Goal: Task Accomplishment & Management: Manage account settings

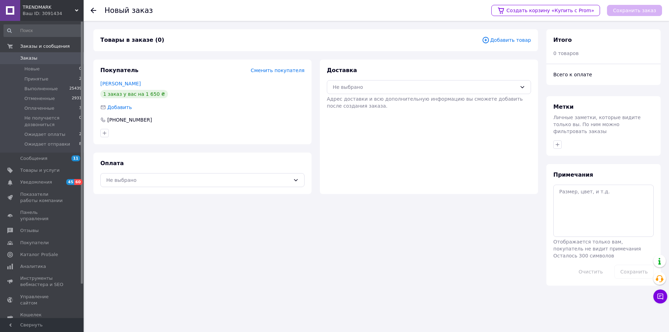
click at [503, 40] on span "Добавить товар" at bounding box center [506, 40] width 49 height 8
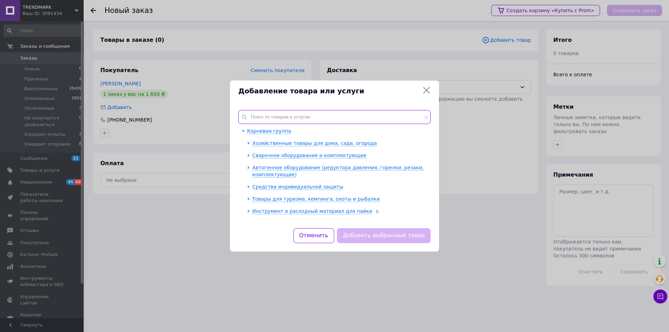
click at [298, 117] on input "text" at bounding box center [334, 117] width 192 height 14
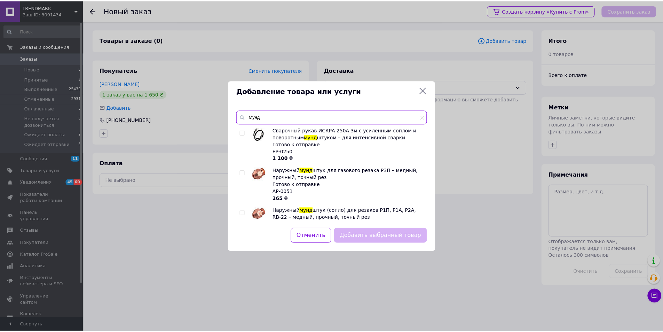
scroll to position [81, 0]
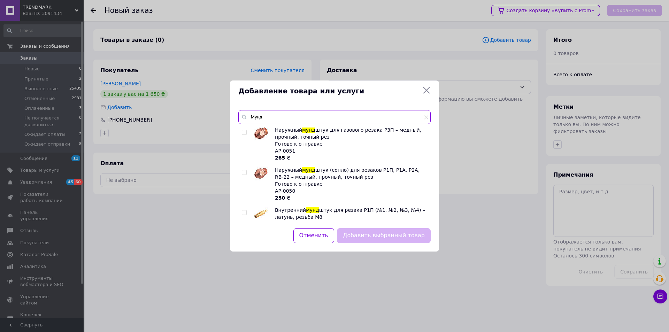
type input "Мунд"
click at [244, 174] on input "checkbox" at bounding box center [244, 172] width 5 height 5
checkbox input "true"
click at [243, 213] on input "checkbox" at bounding box center [244, 212] width 5 height 5
checkbox input "true"
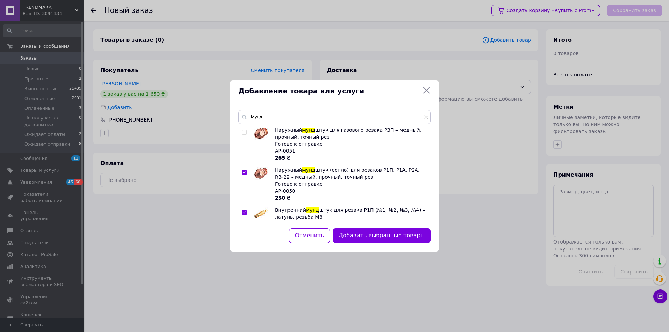
click at [376, 234] on button "Добавить выбранные товары" at bounding box center [382, 235] width 98 height 15
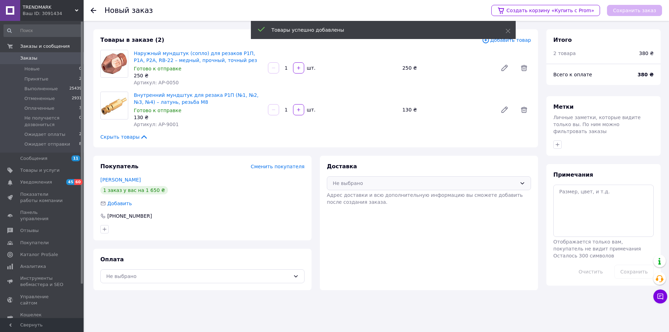
click at [352, 190] on div "Не выбрано" at bounding box center [429, 183] width 204 height 14
click at [357, 198] on span "Нова Пошта (платная)" at bounding box center [434, 198] width 182 height 7
click at [217, 275] on div "Не выбрано" at bounding box center [198, 276] width 184 height 8
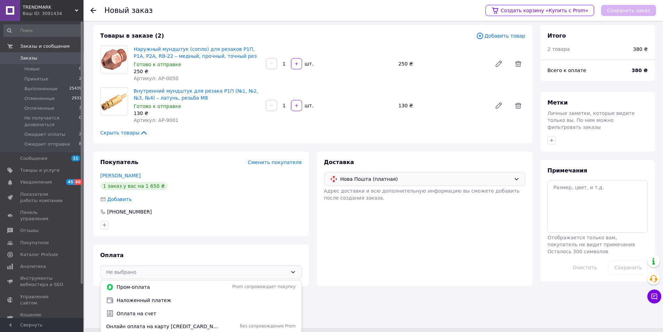
scroll to position [5, 0]
click at [150, 297] on span "Наложенный платеж" at bounding box center [206, 299] width 179 height 7
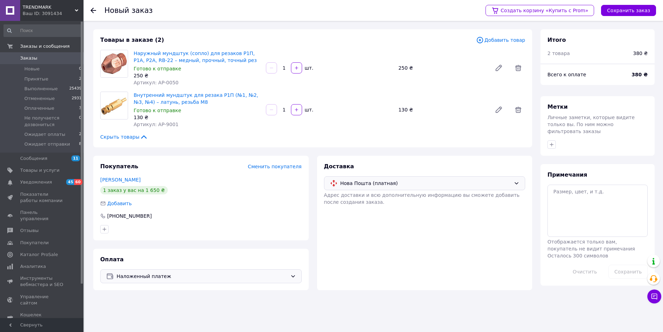
scroll to position [0, 0]
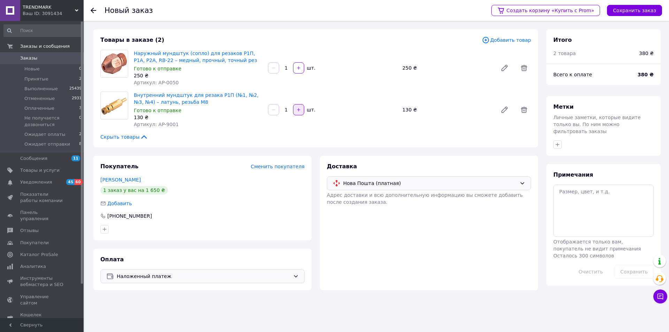
click at [299, 111] on icon "button" at bounding box center [298, 109] width 5 height 5
type input "2"
click at [630, 10] on button "Сохранить заказ" at bounding box center [634, 10] width 55 height 11
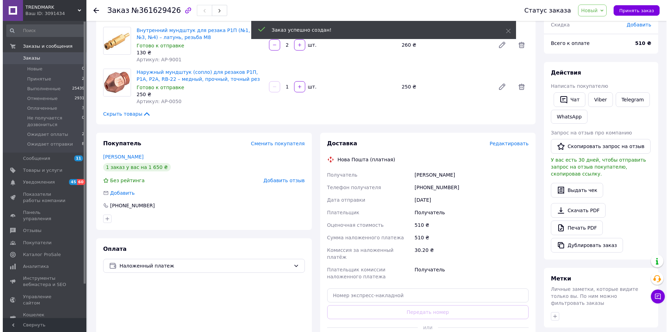
scroll to position [81, 0]
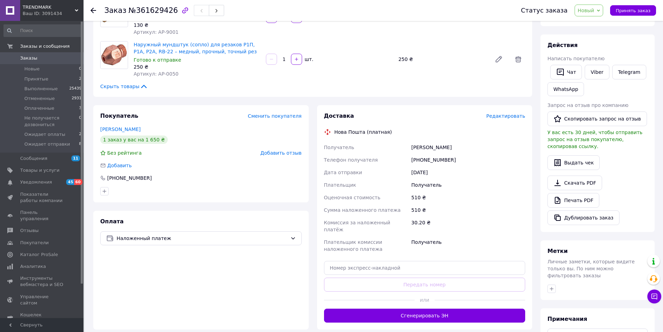
click at [511, 116] on span "Редактировать" at bounding box center [506, 116] width 39 height 6
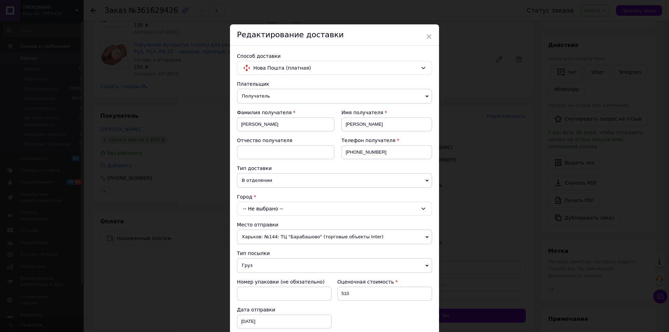
click at [268, 209] on div "-- Не выбрано --" at bounding box center [334, 209] width 195 height 14
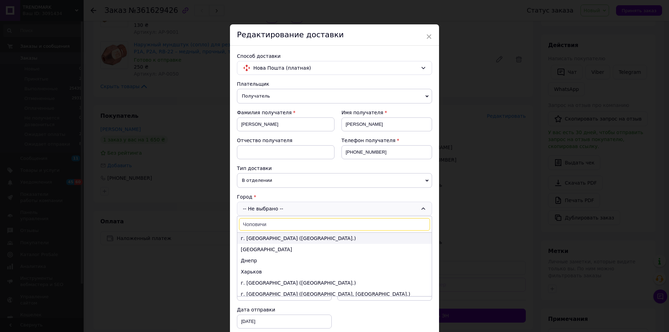
scroll to position [0, 0]
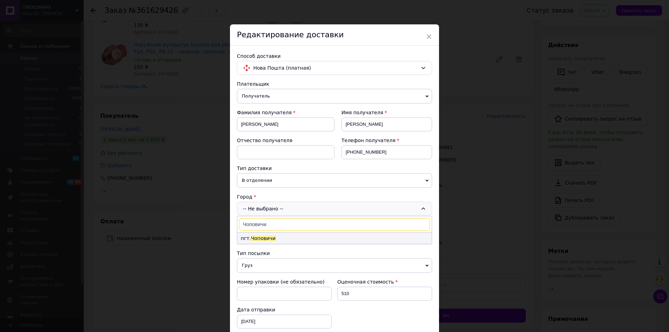
type input "Чоповичи"
click at [271, 239] on span "Чоповичи" at bounding box center [263, 238] width 25 height 6
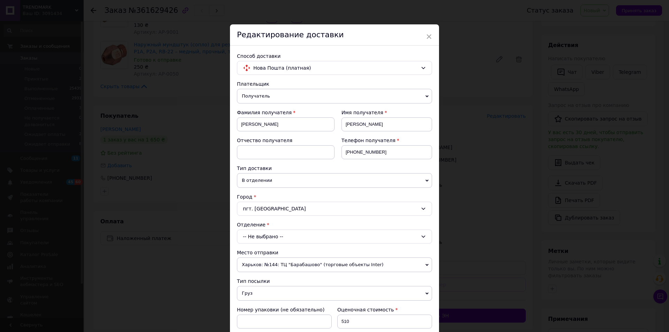
click at [269, 235] on div "-- Не выбрано --" at bounding box center [334, 236] width 195 height 14
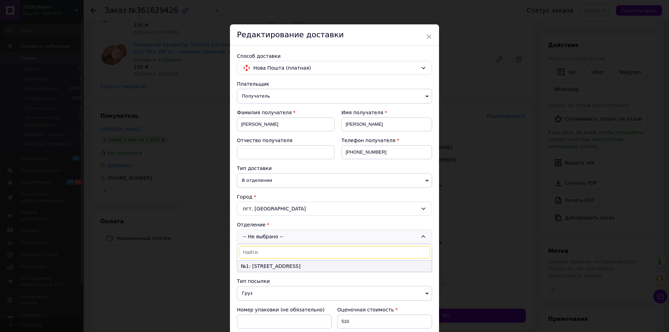
click at [272, 268] on li "№1: [STREET_ADDRESS]" at bounding box center [334, 265] width 194 height 11
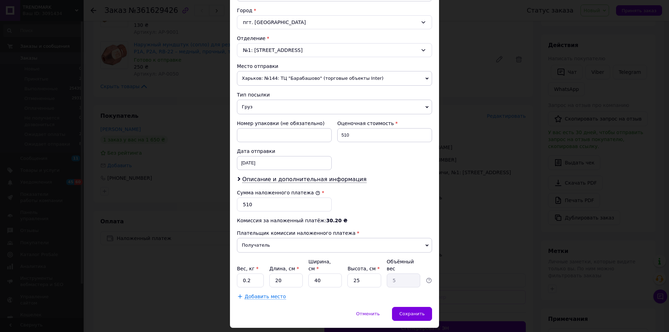
scroll to position [200, 0]
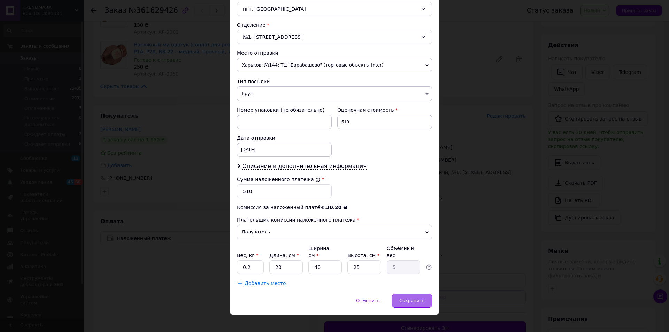
click at [409, 298] on span "Сохранить" at bounding box center [411, 300] width 25 height 5
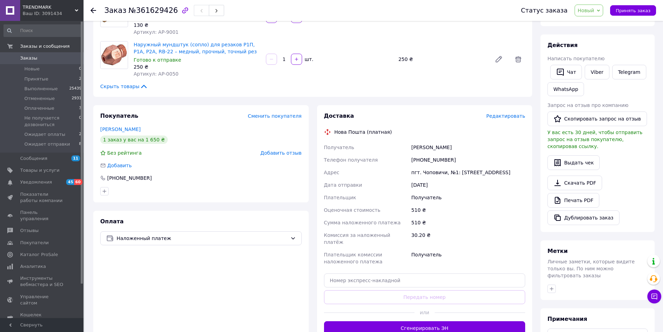
click at [505, 117] on span "Редактировать" at bounding box center [506, 116] width 39 height 6
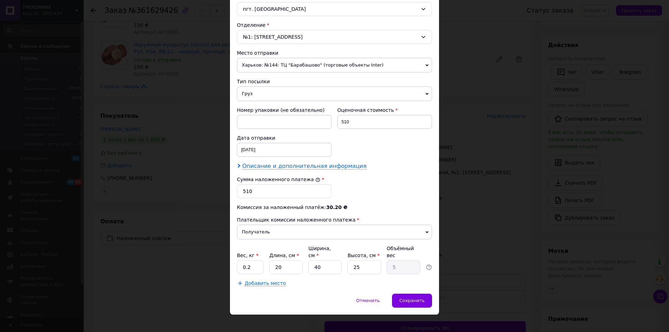
click at [304, 168] on span "Описание и дополнительная информация" at bounding box center [304, 166] width 124 height 7
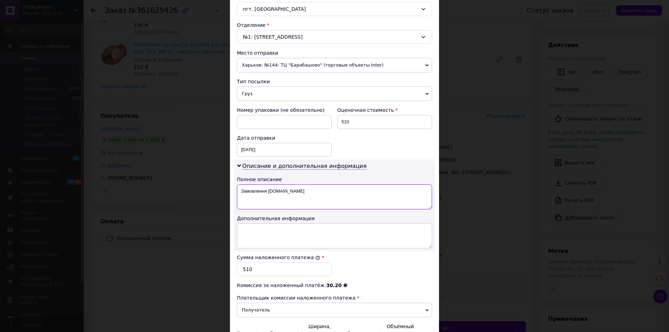
drag, startPoint x: 239, startPoint y: 189, endPoint x: 321, endPoint y: 189, distance: 82.9
click at [321, 189] on textarea "Замовлення [DOMAIN_NAME]" at bounding box center [334, 196] width 195 height 25
paste textarea "омплектуючі для різак Р1П"
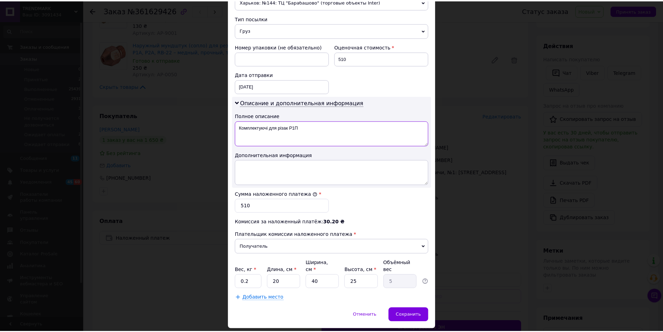
scroll to position [278, 0]
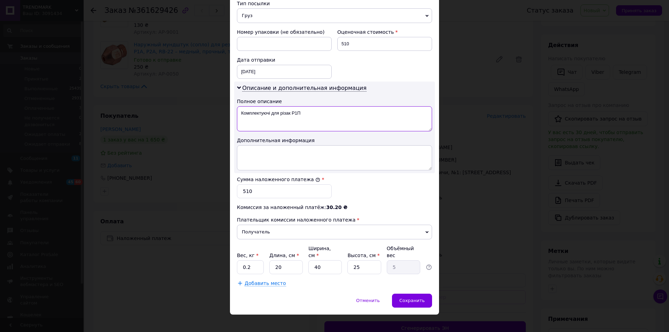
type textarea "Комплектуючі для різак Р1П"
drag, startPoint x: 284, startPoint y: 261, endPoint x: 267, endPoint y: 262, distance: 16.4
click at [267, 262] on div "Вес, кг * 0.2 Длина, см * 20 Ширина, см * 40 Высота, см * 25 Объёмный вес 5" at bounding box center [334, 259] width 195 height 29
type input "2"
type input "0.5"
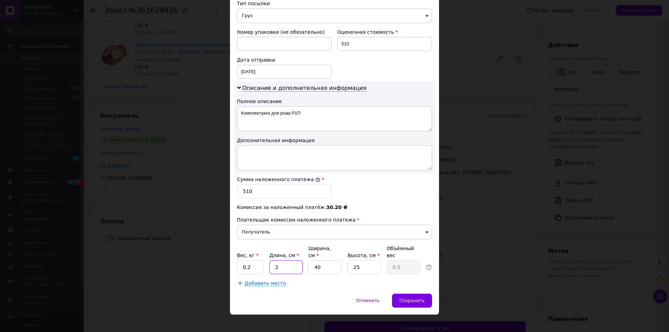
type input "20"
type input "5"
drag, startPoint x: 330, startPoint y: 261, endPoint x: 308, endPoint y: 261, distance: 22.3
click at [308, 261] on input "40" at bounding box center [324, 267] width 33 height 14
type input "2"
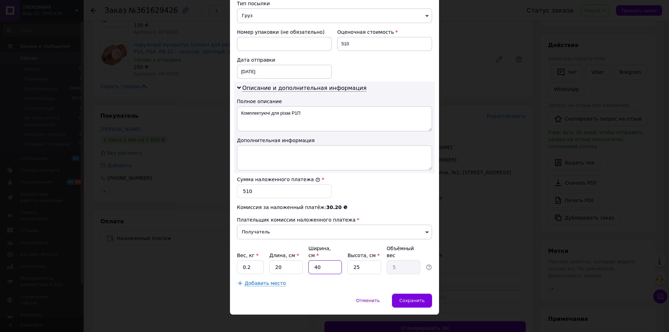
type input "0.25"
type input "20"
type input "2.5"
type input "20"
drag, startPoint x: 362, startPoint y: 261, endPoint x: 348, endPoint y: 262, distance: 14.0
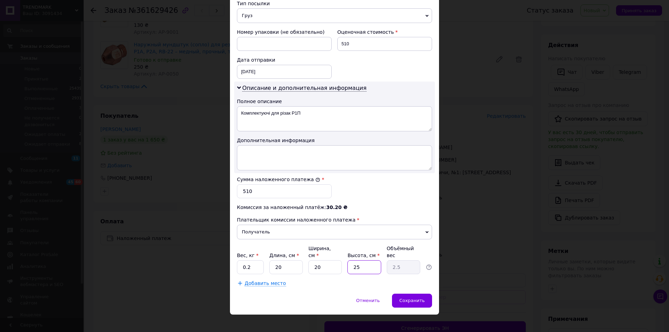
click at [348, 262] on input "25" at bounding box center [363, 267] width 33 height 14
type input "3"
type input "0.3"
type input "3"
click at [414, 298] on div "Сохранить" at bounding box center [412, 301] width 40 height 14
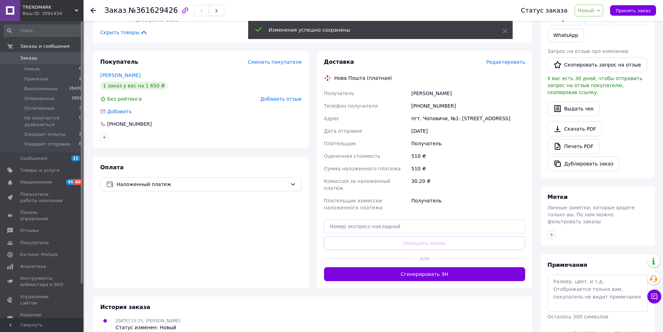
scroll to position [163, 0]
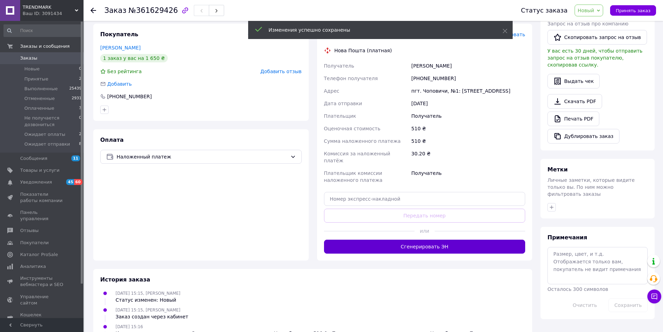
click at [405, 240] on button "Сгенерировать ЭН" at bounding box center [425, 247] width 202 height 14
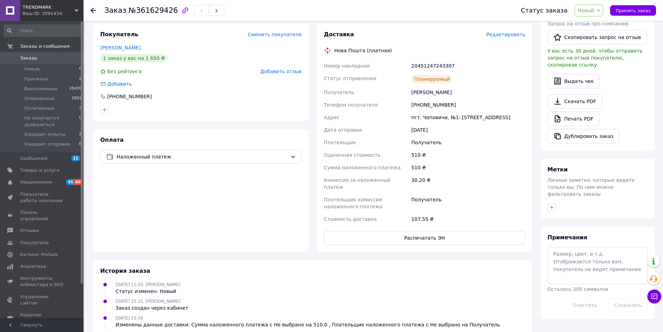
click at [225, 223] on div "Оплата Наложенный платеж" at bounding box center [201, 190] width 216 height 123
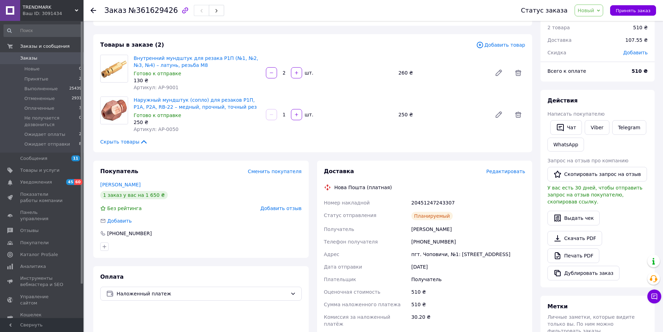
scroll to position [0, 0]
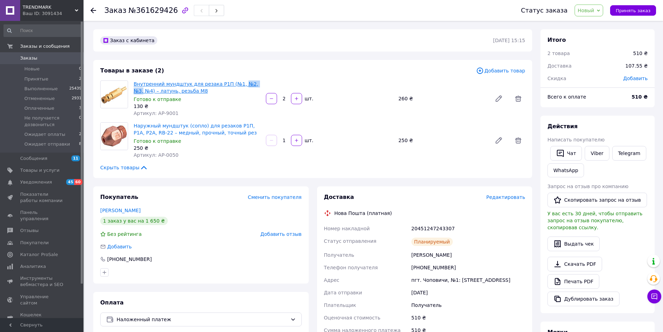
drag, startPoint x: 254, startPoint y: 83, endPoint x: 233, endPoint y: 84, distance: 21.3
click at [233, 84] on span "Внутренний мундштук для резака Р1П (№1, №2, №3, №4) – латунь, резьба М8" at bounding box center [197, 87] width 127 height 14
copy link "№2, №3,"
click at [595, 9] on span "Новый" at bounding box center [586, 11] width 17 height 6
click at [598, 23] on li "Принят" at bounding box center [611, 24] width 73 height 10
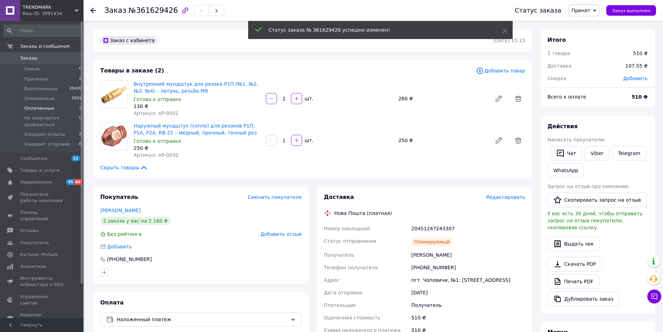
click at [38, 110] on span "Оплаченные" at bounding box center [39, 108] width 30 height 6
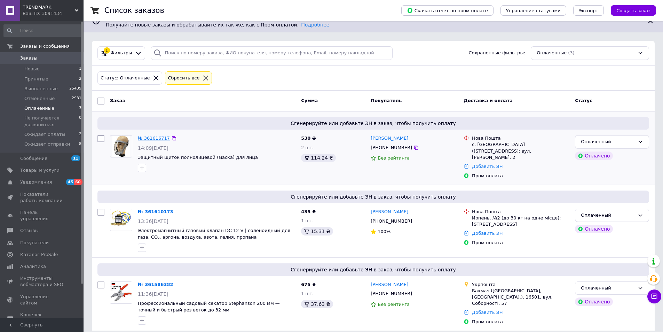
scroll to position [18, 0]
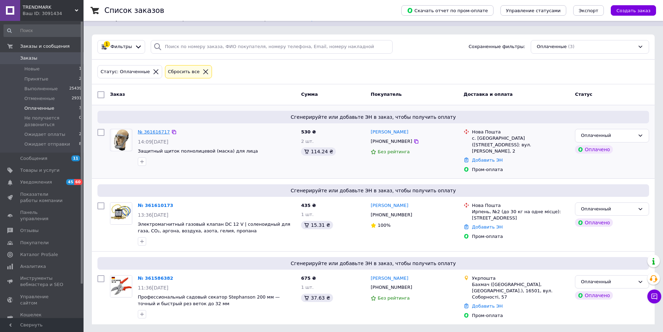
click at [155, 134] on link "№ 361616717" at bounding box center [154, 131] width 32 height 5
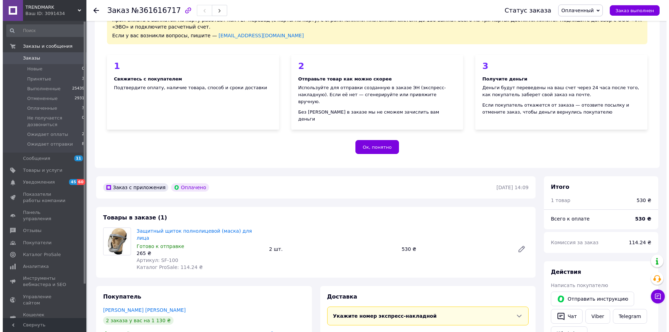
scroll to position [81, 0]
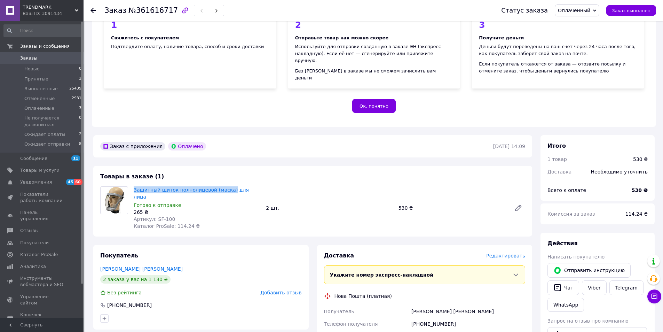
drag, startPoint x: 140, startPoint y: 181, endPoint x: 224, endPoint y: 184, distance: 84.7
click at [224, 185] on div "Защитный щиток полнолицевой (маска) для лица Готово к отправке 265 ₴ Артикул: S…" at bounding box center [197, 208] width 132 height 46
click at [515, 253] on span "Редактировать" at bounding box center [506, 256] width 39 height 6
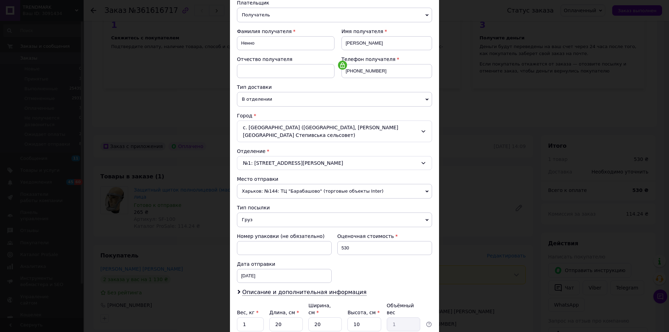
drag, startPoint x: 303, startPoint y: 179, endPoint x: 299, endPoint y: 187, distance: 8.6
click at [303, 184] on span "Харьков: №144: ТЦ "Барабашово" (торговые объекты Inter)" at bounding box center [334, 191] width 195 height 15
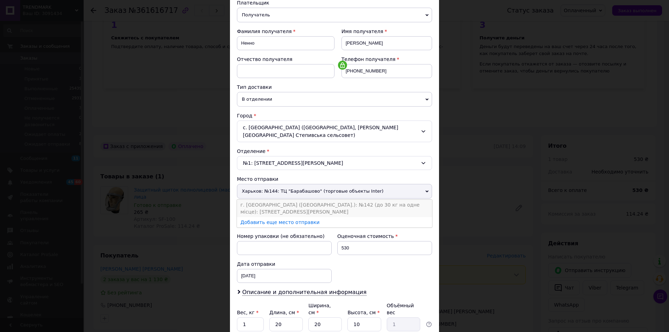
click at [298, 200] on li "г. [GEOGRAPHIC_DATA] ([GEOGRAPHIC_DATA].): №142 (до 30 кг на одне місце): [STRE…" at bounding box center [334, 208] width 195 height 17
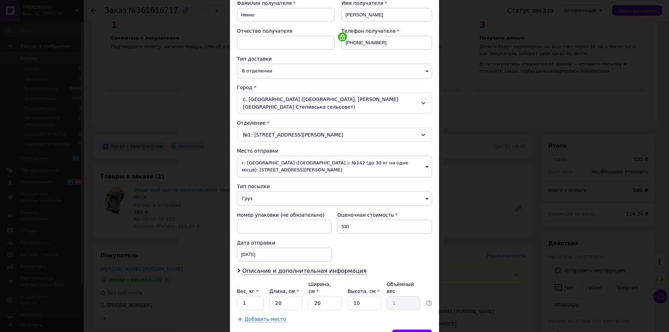
scroll to position [131, 0]
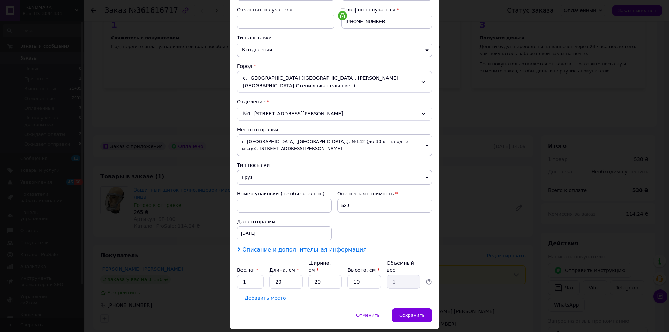
click at [320, 246] on span "Описание и дополнительная информация" at bounding box center [304, 249] width 124 height 7
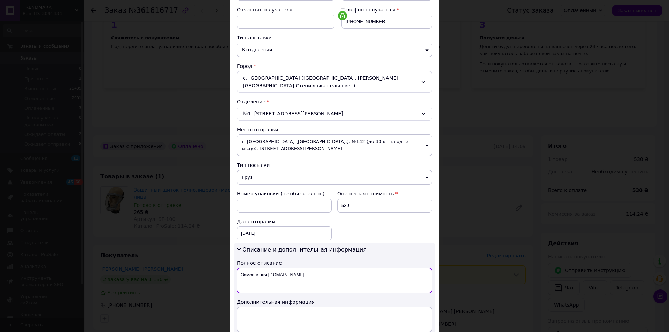
drag, startPoint x: 240, startPoint y: 260, endPoint x: 325, endPoint y: 263, distance: 85.7
click at [325, 268] on textarea "Замовлення [DOMAIN_NAME]" at bounding box center [334, 280] width 195 height 25
paste textarea "хисний щиток (маска) 2шт"
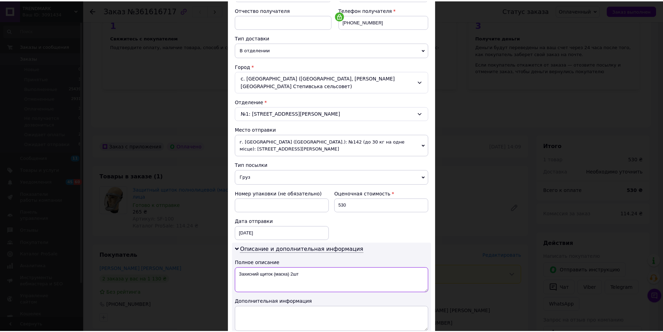
scroll to position [209, 0]
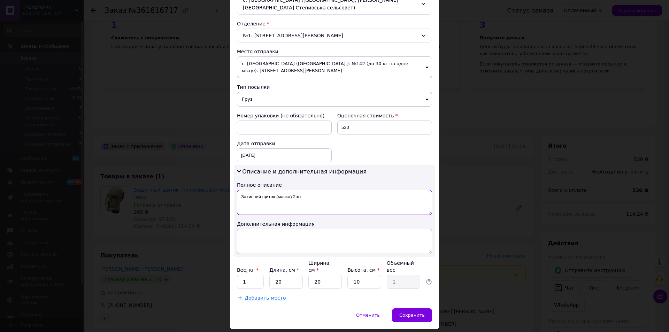
type textarea "Захисний щиток (маска) 2шт"
drag, startPoint x: 248, startPoint y: 262, endPoint x: 233, endPoint y: 262, distance: 15.0
click at [233, 262] on div "Способ доставки Нова Пошта (платная) Плательщик Получатель Отправитель Фамилия …" at bounding box center [334, 72] width 209 height 471
type input "0.75"
drag, startPoint x: 355, startPoint y: 263, endPoint x: 348, endPoint y: 263, distance: 6.3
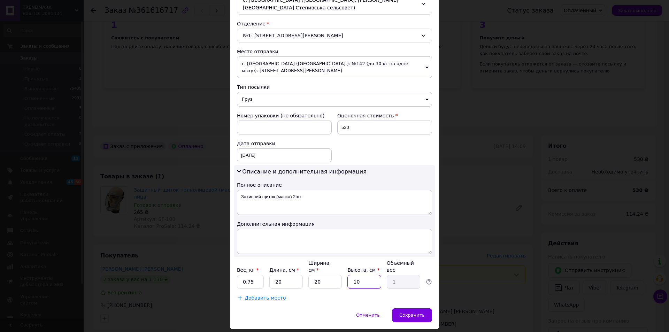
click at [348, 275] on input "10" at bounding box center [363, 282] width 33 height 14
type input "1"
type input "0.1"
type input "15"
type input "1.5"
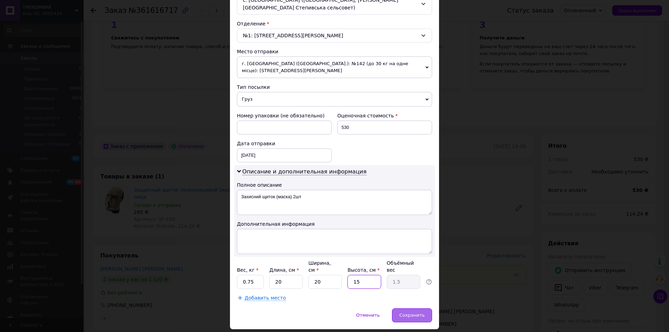
type input "15"
click at [413, 312] on span "Сохранить" at bounding box center [411, 314] width 25 height 5
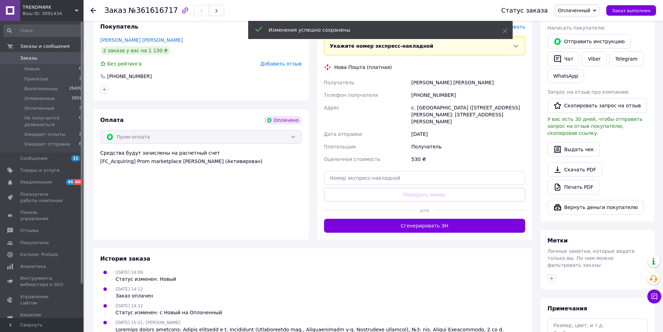
scroll to position [325, 0]
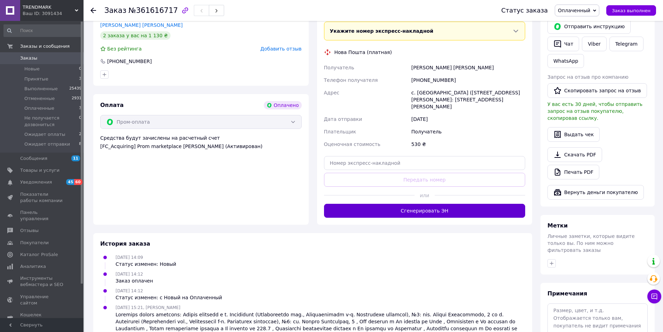
click at [435, 204] on button "Сгенерировать ЭН" at bounding box center [425, 211] width 202 height 14
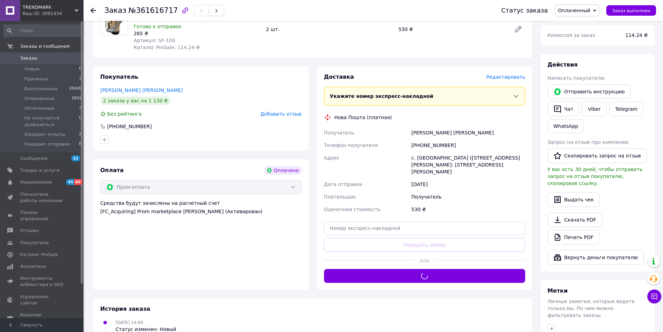
scroll to position [163, 0]
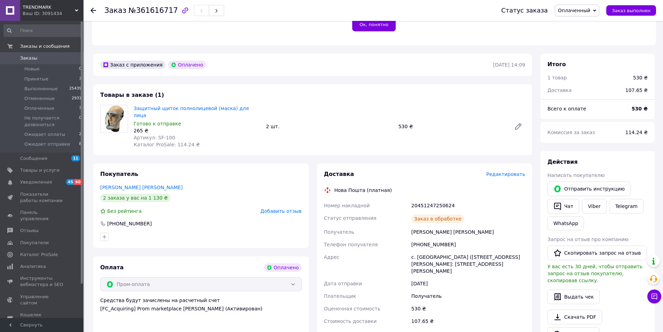
click at [582, 9] on span "Оплаченный" at bounding box center [574, 11] width 32 height 6
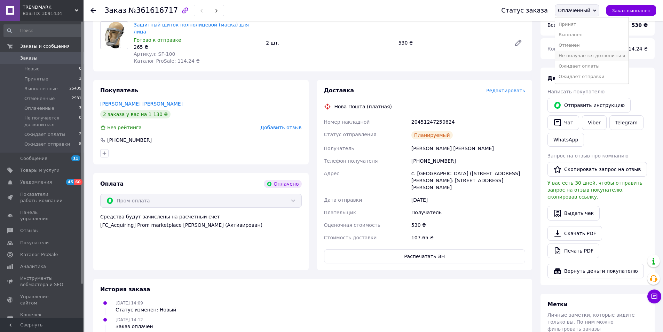
scroll to position [325, 0]
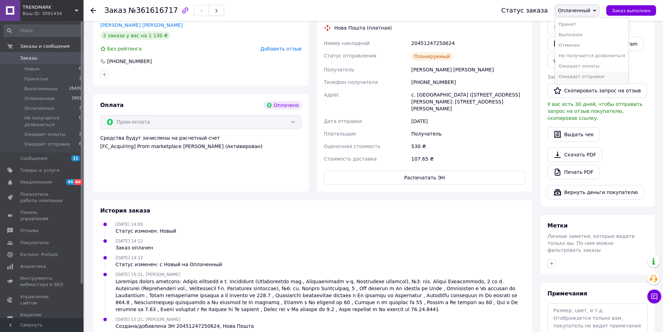
click at [591, 74] on li "Ожидает отправки" at bounding box center [591, 76] width 73 height 10
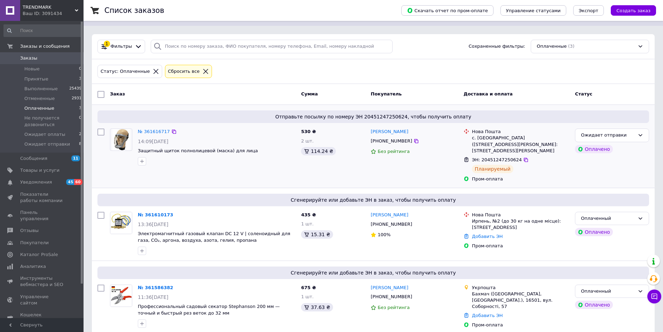
scroll to position [28, 0]
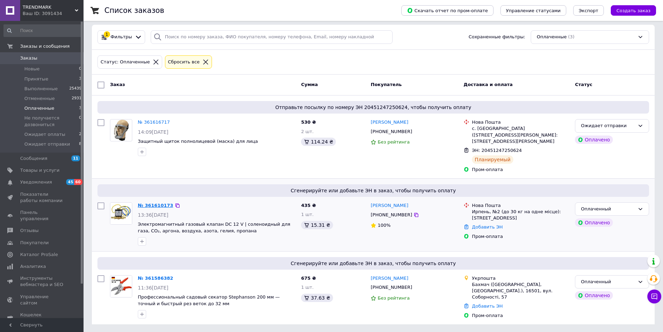
click at [158, 204] on link "№ 361610173" at bounding box center [156, 205] width 36 height 5
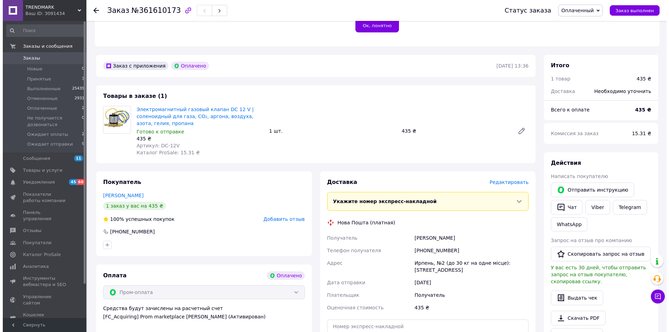
scroll to position [163, 0]
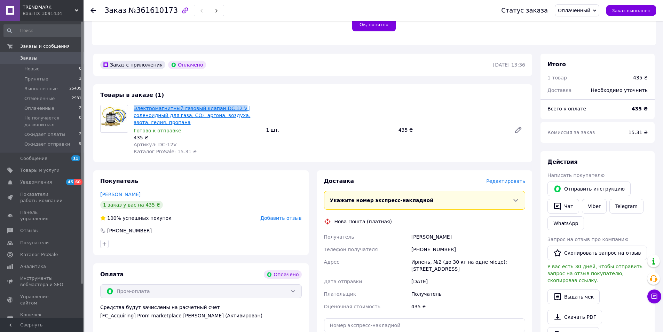
drag, startPoint x: 134, startPoint y: 100, endPoint x: 232, endPoint y: 100, distance: 97.9
click at [232, 103] on div "Электромагнитный газовый клапан DC 12 V | соленоидный для газа, CO₂, аргона, во…" at bounding box center [197, 129] width 132 height 53
copy link "Электромагнитный газовый клапан DC 12 V"
click at [503, 178] on span "Редактировать" at bounding box center [506, 181] width 39 height 6
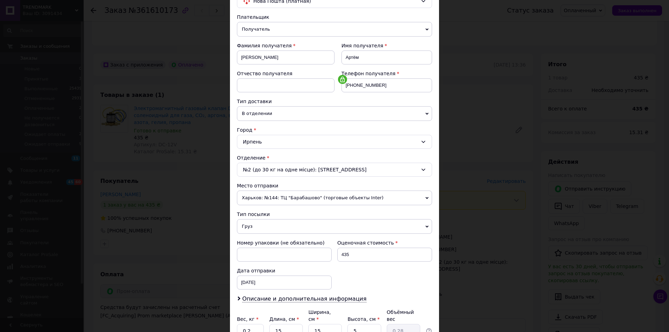
scroll to position [81, 0]
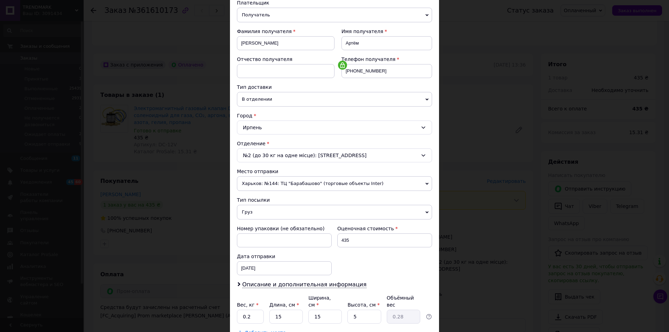
drag, startPoint x: 290, startPoint y: 184, endPoint x: 278, endPoint y: 189, distance: 13.6
click at [290, 184] on span "Харьков: №144: ТЦ "Барабашово" (торговые объекты Inter)" at bounding box center [334, 183] width 195 height 15
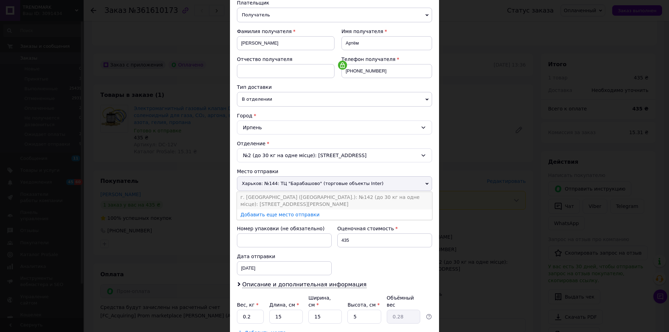
click at [265, 197] on li "г. [GEOGRAPHIC_DATA] ([GEOGRAPHIC_DATA].): №142 (до 30 кг на одне місце): [STRE…" at bounding box center [334, 200] width 195 height 17
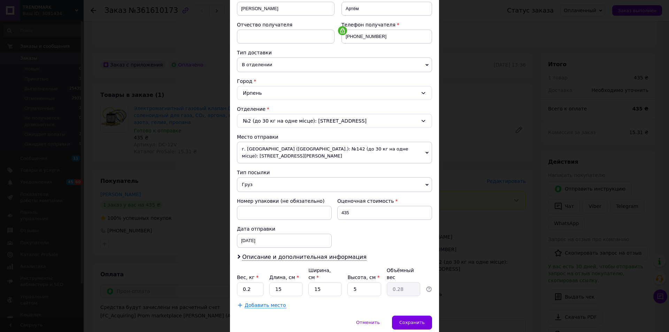
scroll to position [131, 0]
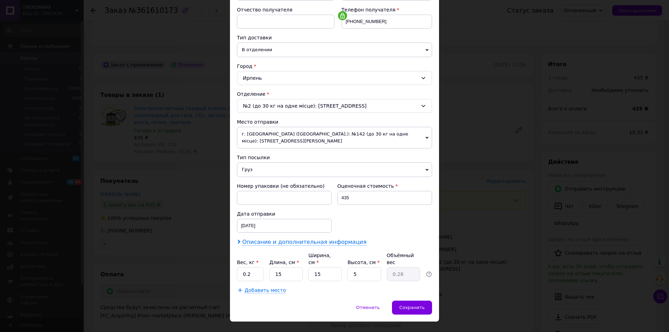
click at [284, 239] on span "Описание и дополнительная информация" at bounding box center [304, 242] width 124 height 7
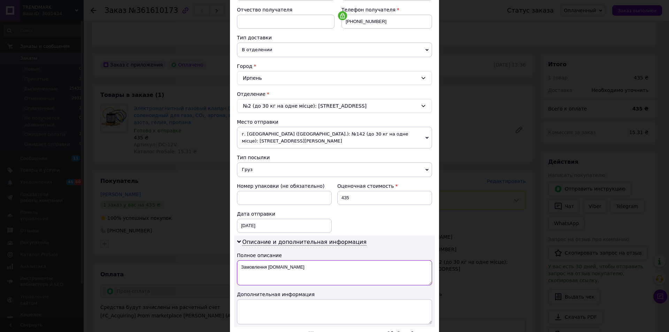
drag, startPoint x: 241, startPoint y: 260, endPoint x: 334, endPoint y: 263, distance: 93.7
click at [333, 263] on textarea "Замовлення [DOMAIN_NAME]" at bounding box center [334, 272] width 195 height 25
paste textarea "лектромагнітний газовий клапан DC 12V"
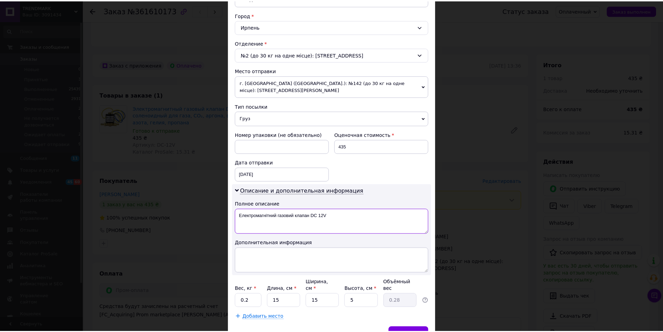
scroll to position [209, 0]
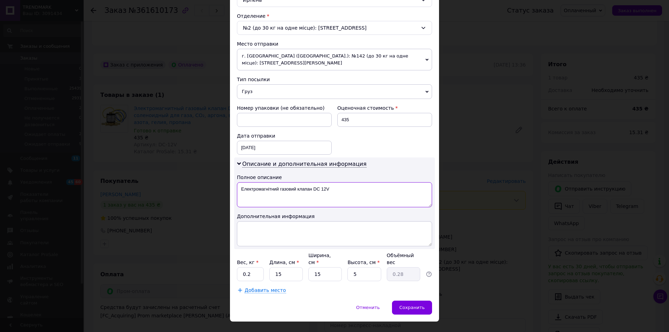
type textarea "Електромагнітний газовий клапан DC 12V"
drag, startPoint x: 275, startPoint y: 262, endPoint x: 268, endPoint y: 262, distance: 7.3
click at [269, 267] on input "15" at bounding box center [285, 274] width 33 height 14
type input "2"
type input "0.1"
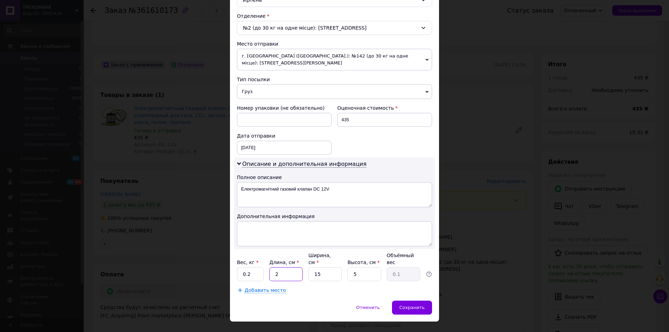
type input "20"
type input "0.38"
type input "20"
drag, startPoint x: 326, startPoint y: 258, endPoint x: 310, endPoint y: 260, distance: 16.8
click at [310, 267] on input "15" at bounding box center [324, 274] width 33 height 14
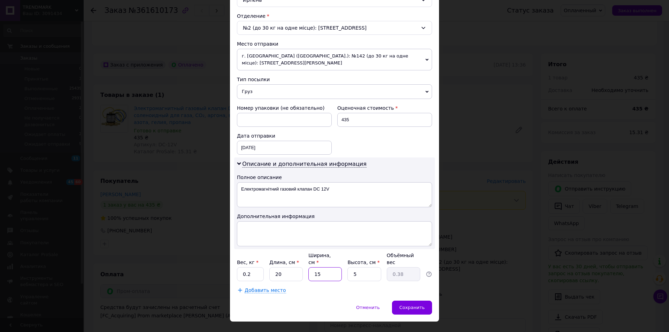
type input "2"
type input "0.1"
type input "20"
type input "0.5"
type input "20"
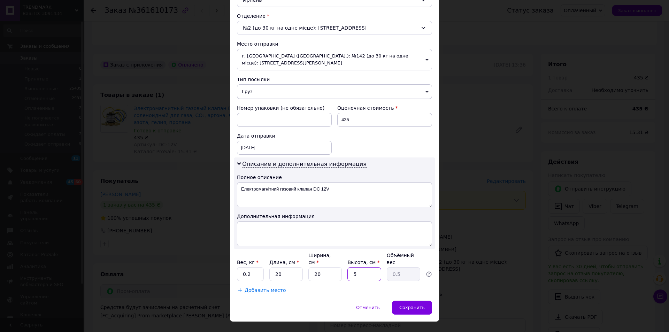
drag, startPoint x: 361, startPoint y: 262, endPoint x: 347, endPoint y: 262, distance: 14.3
click at [347, 267] on input "5" at bounding box center [363, 274] width 33 height 14
click at [320, 301] on div "Отменить   Сохранить" at bounding box center [334, 311] width 209 height 21
click at [418, 305] on span "Сохранить" at bounding box center [411, 307] width 25 height 5
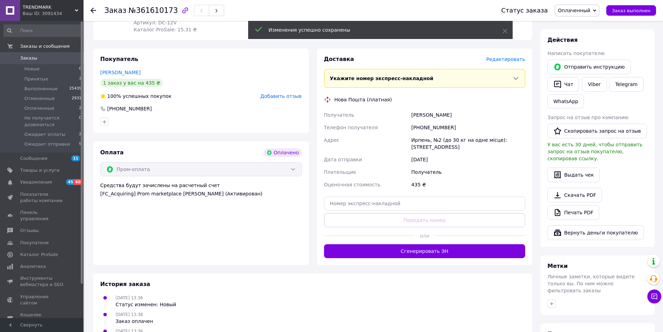
scroll to position [325, 0]
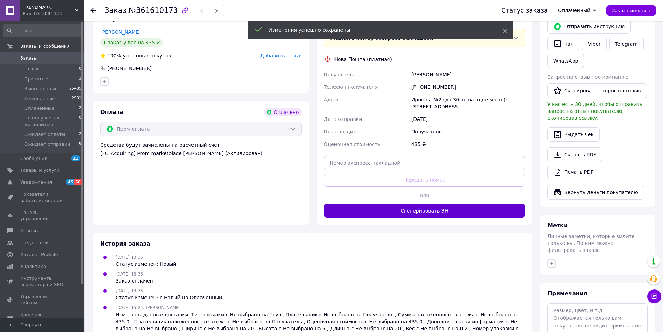
click at [423, 204] on button "Сгенерировать ЭН" at bounding box center [425, 211] width 202 height 14
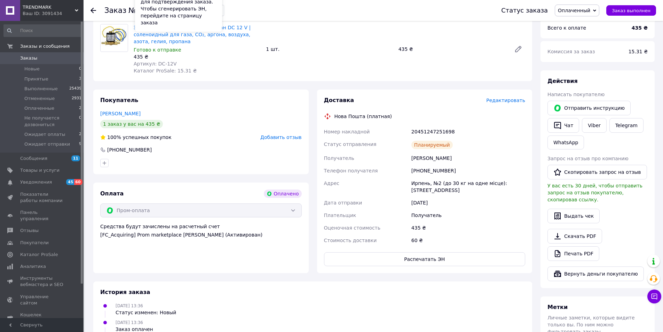
scroll to position [244, 0]
click at [591, 10] on span "Оплаченный" at bounding box center [574, 11] width 32 height 6
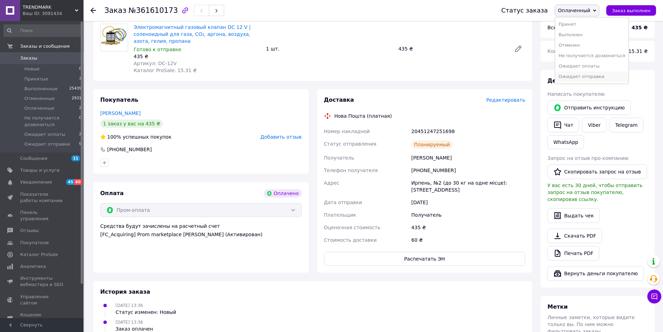
click at [597, 76] on li "Ожидает отправки" at bounding box center [591, 76] width 73 height 10
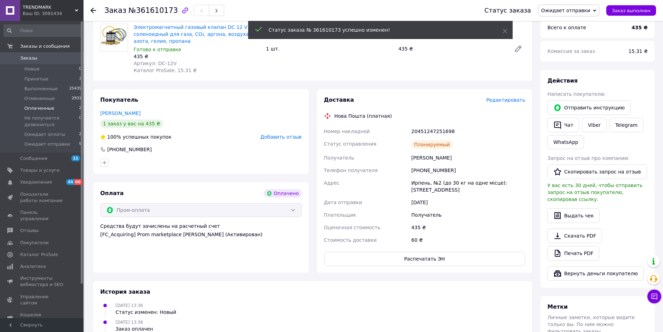
click at [40, 107] on span "Оплаченные" at bounding box center [39, 108] width 30 height 6
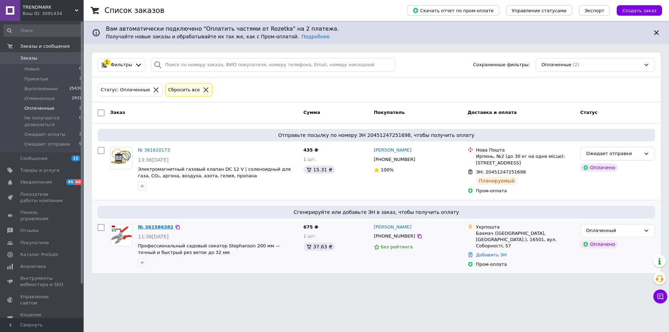
click at [151, 229] on link "№ 361586382" at bounding box center [156, 226] width 36 height 5
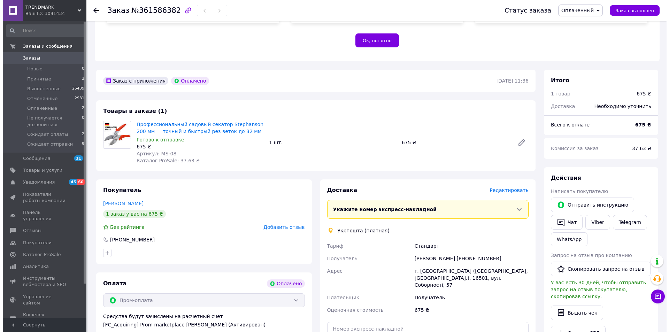
scroll to position [163, 0]
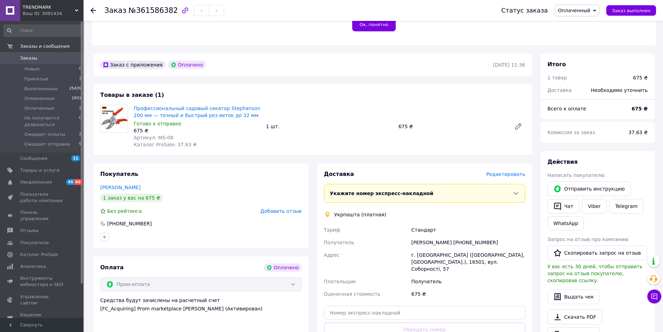
click at [501, 171] on span "Редактировать" at bounding box center [506, 174] width 39 height 6
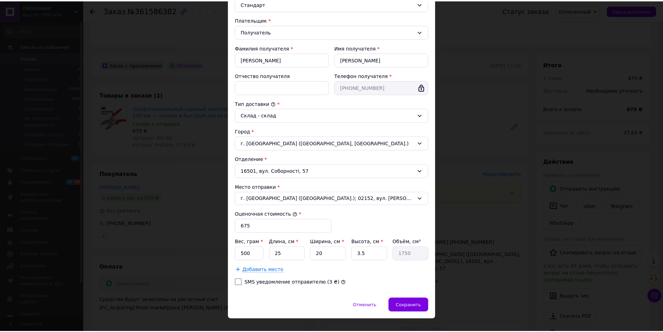
scroll to position [104, 0]
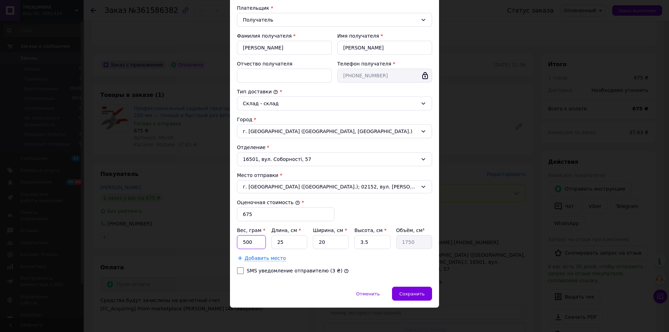
click at [237, 246] on input "500" at bounding box center [251, 242] width 29 height 14
type input "350"
drag, startPoint x: 287, startPoint y: 241, endPoint x: 270, endPoint y: 243, distance: 16.8
click at [271, 242] on input "25" at bounding box center [289, 242] width 36 height 14
type input "3"
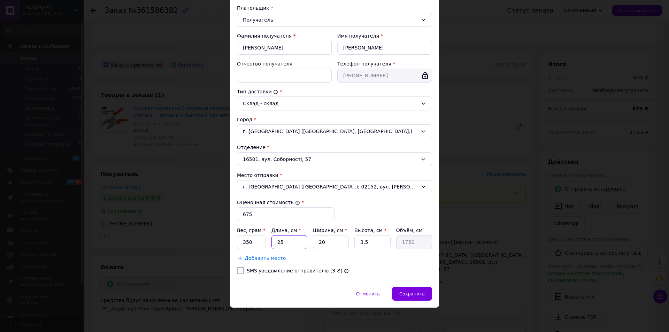
type input "210"
type input "30"
type input "2100"
type input "30"
drag, startPoint x: 323, startPoint y: 240, endPoint x: 313, endPoint y: 241, distance: 9.8
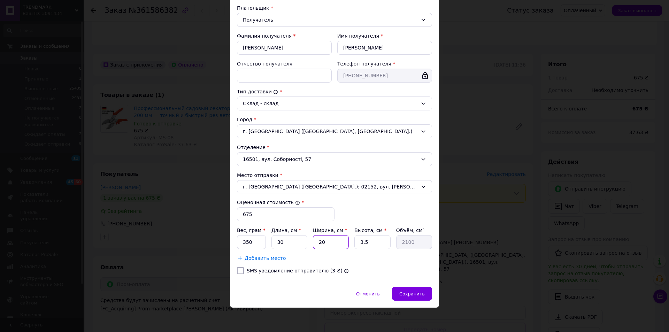
click at [313, 241] on input "20" at bounding box center [331, 242] width 36 height 14
drag, startPoint x: 363, startPoint y: 242, endPoint x: 349, endPoint y: 242, distance: 13.9
click at [349, 242] on div "Вес, грам * 350 Длина, см * 30 Ширина, см * 20 Высота, см * 3.5 Объём, см³ 2100" at bounding box center [334, 238] width 195 height 22
type input "4"
type input "2400"
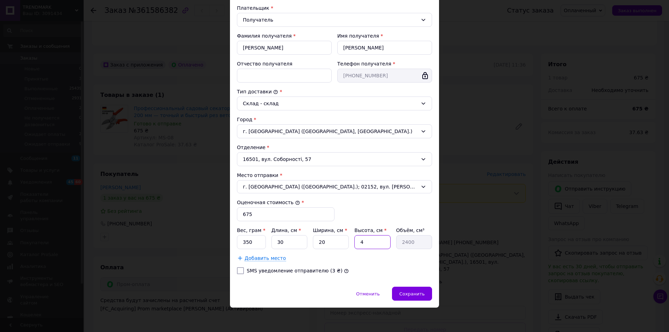
type input "4"
click at [238, 269] on input "SMS уведомление отправителю (3 ₴)" at bounding box center [240, 270] width 7 height 7
checkbox input "true"
click at [412, 292] on span "Сохранить" at bounding box center [411, 293] width 25 height 5
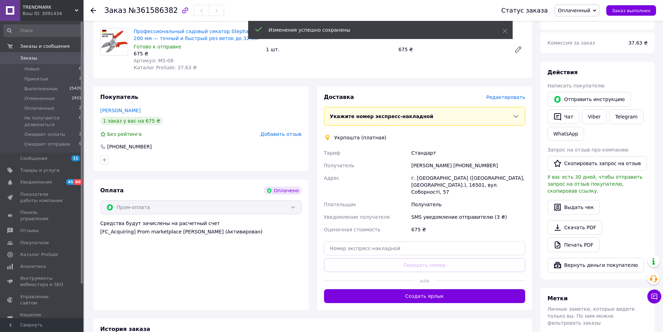
scroll to position [325, 0]
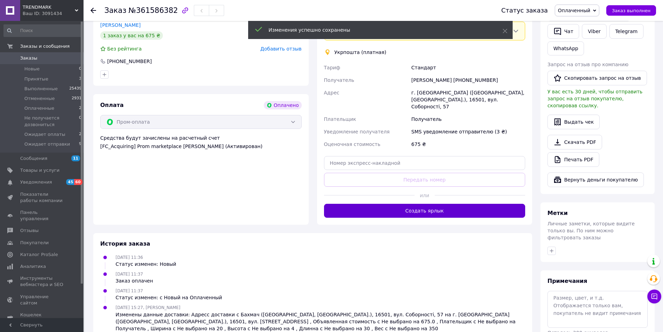
click at [398, 204] on button "Создать ярлык" at bounding box center [425, 211] width 202 height 14
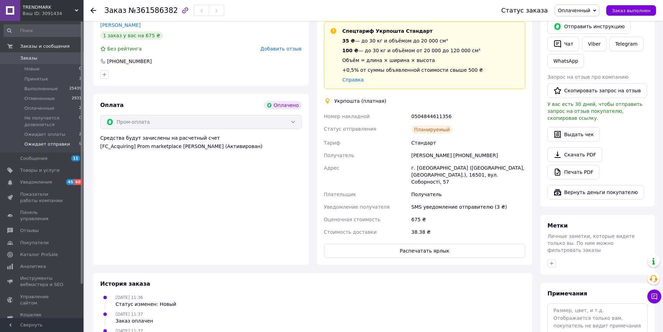
click at [51, 145] on span "Ожидает отправки" at bounding box center [47, 144] width 46 height 6
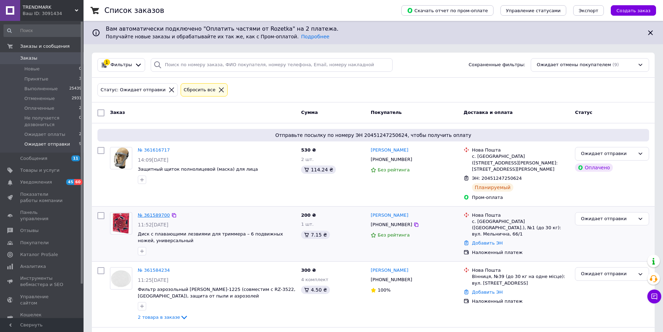
click at [150, 213] on link "№ 361589700" at bounding box center [154, 214] width 32 height 5
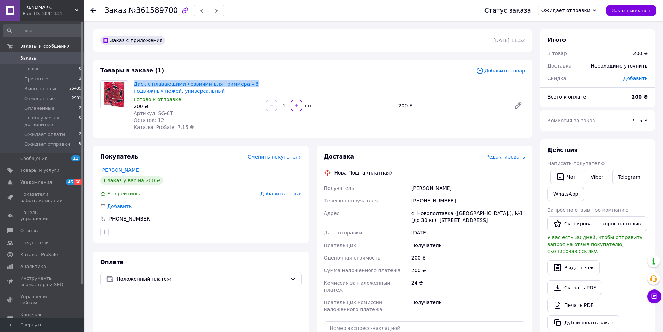
drag, startPoint x: 132, startPoint y: 83, endPoint x: 244, endPoint y: 84, distance: 112.1
click at [244, 84] on div "Диск с плавающими лезвиями для триммера – 6 подвижных ножей, универсальный Гото…" at bounding box center [197, 105] width 132 height 53
copy link "Диск с плавающими лезвиями для триммера – 6"
click at [508, 156] on span "Редактировать" at bounding box center [506, 157] width 39 height 6
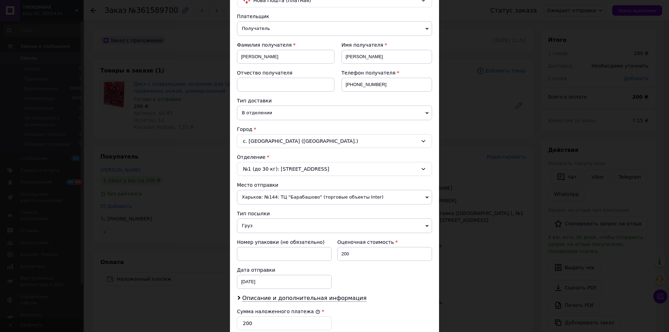
scroll to position [81, 0]
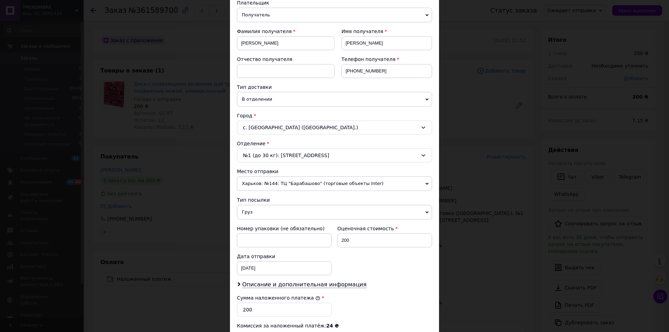
drag, startPoint x: 277, startPoint y: 188, endPoint x: 272, endPoint y: 190, distance: 5.3
click at [277, 188] on span "Харьков: №144: ТЦ "Барабашово" (торговые объекты Inter)" at bounding box center [334, 183] width 195 height 15
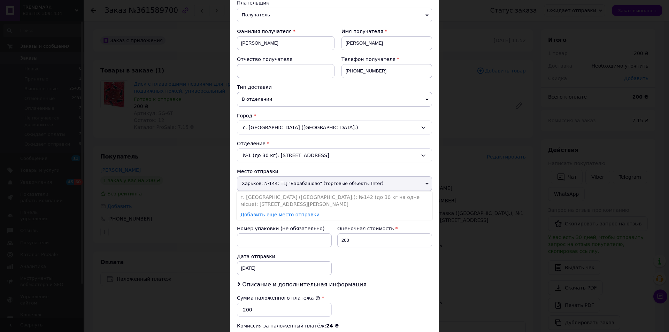
click at [267, 197] on li "г. [GEOGRAPHIC_DATA] ([GEOGRAPHIC_DATA].): №142 (до 30 кг на одне місце): [STRE…" at bounding box center [334, 200] width 195 height 17
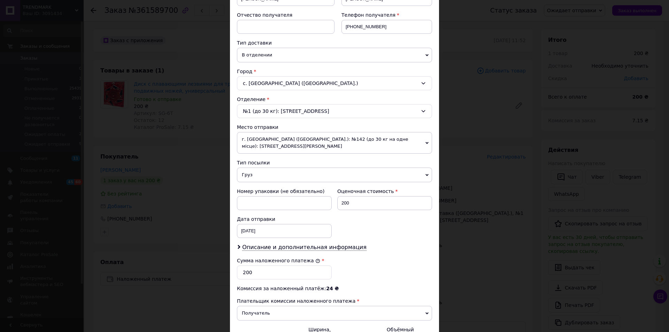
scroll to position [163, 0]
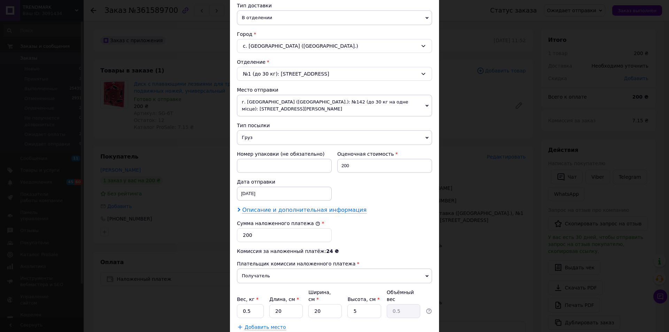
click at [290, 207] on span "Описание и дополнительная информация" at bounding box center [304, 210] width 124 height 7
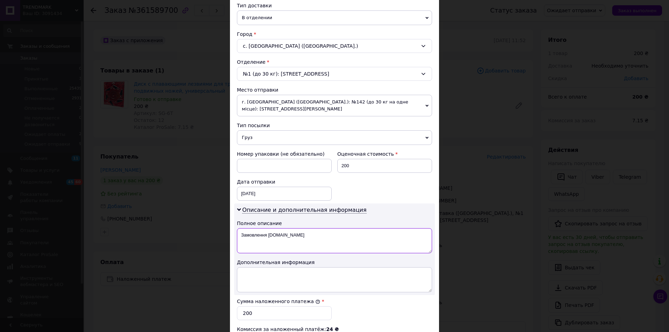
drag, startPoint x: 291, startPoint y: 231, endPoint x: 235, endPoint y: 235, distance: 56.2
click at [235, 235] on div "Описание и дополнительная информация Полное описание Замовлення [DOMAIN_NAME] Д…" at bounding box center [334, 249] width 201 height 92
paste textarea "иск з плаваючими лезами 6Т"
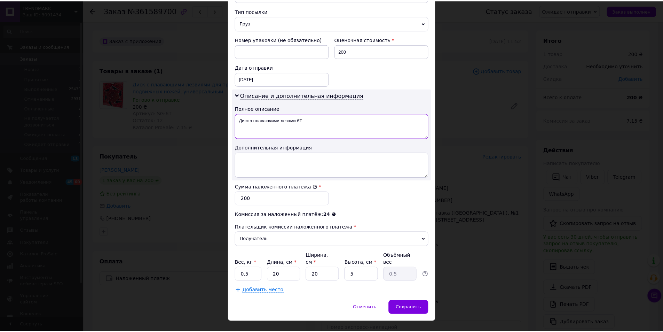
scroll to position [278, 0]
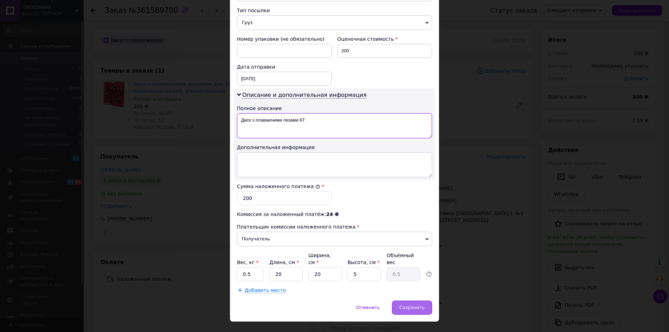
type textarea "Диск з плаваючими лезами 6Т"
click at [414, 305] on span "Сохранить" at bounding box center [411, 307] width 25 height 5
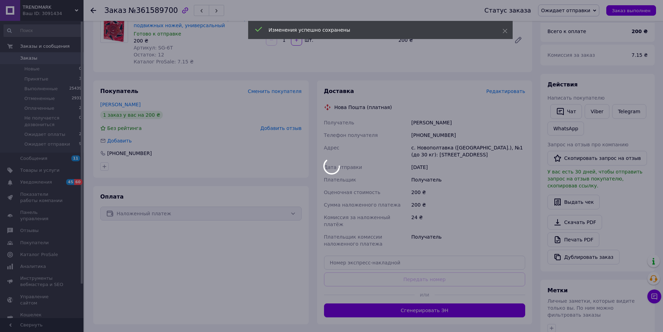
scroll to position [81, 0]
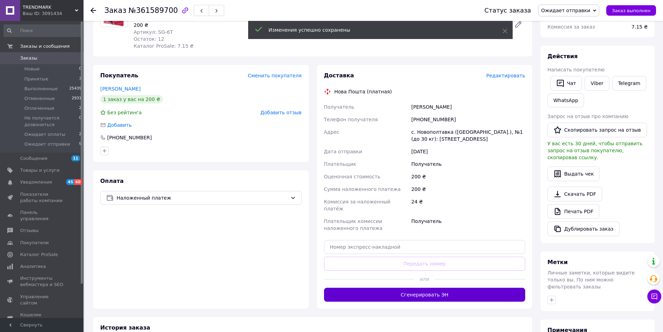
click at [404, 289] on button "Сгенерировать ЭН" at bounding box center [425, 295] width 202 height 14
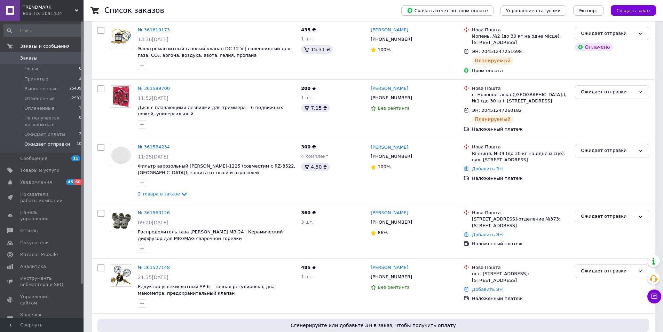
scroll to position [244, 0]
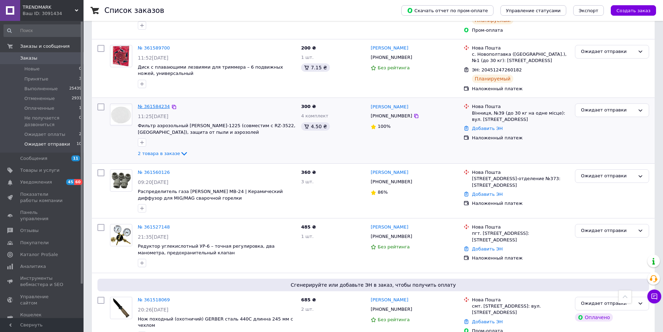
click at [144, 106] on link "№ 361584234" at bounding box center [154, 106] width 32 height 5
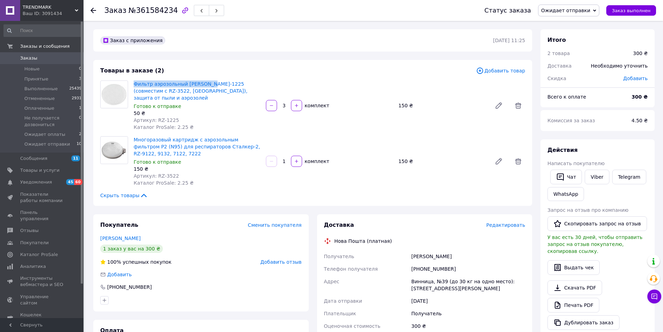
drag, startPoint x: 132, startPoint y: 80, endPoint x: 208, endPoint y: 79, distance: 75.6
click at [208, 79] on div "Фильтр аэрозольный [PERSON_NAME]-1225 (совместим с RZ-3522, [GEOGRAPHIC_DATA]),…" at bounding box center [197, 105] width 132 height 53
drag, startPoint x: 125, startPoint y: 11, endPoint x: 168, endPoint y: 11, distance: 43.2
click at [168, 11] on span "№361584234" at bounding box center [153, 10] width 49 height 8
copy span "№361584234"
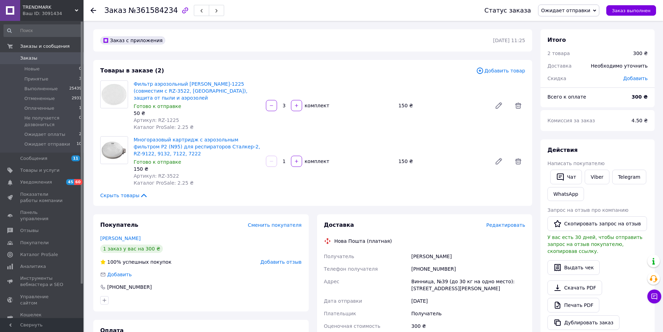
click at [506, 225] on span "Редактировать" at bounding box center [506, 225] width 39 height 6
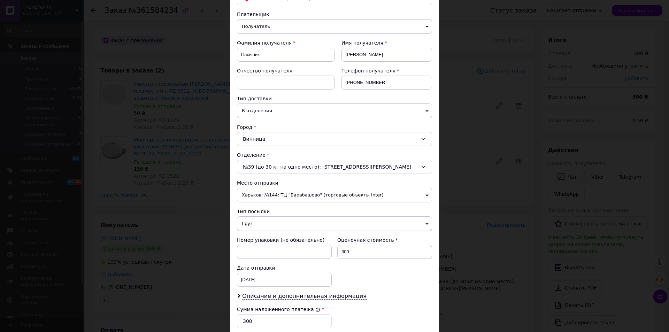
scroll to position [81, 0]
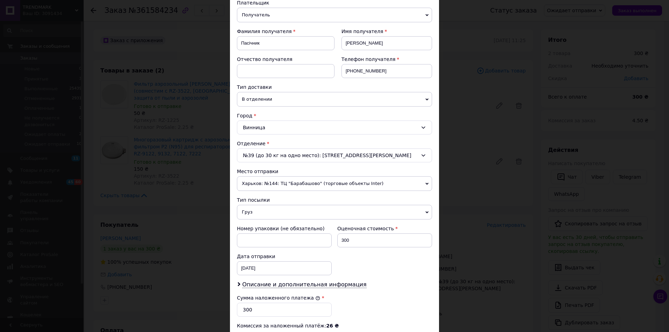
click at [285, 181] on span "Харьков: №144: ТЦ "Барабашово" (торговые объекты Inter)" at bounding box center [334, 183] width 195 height 15
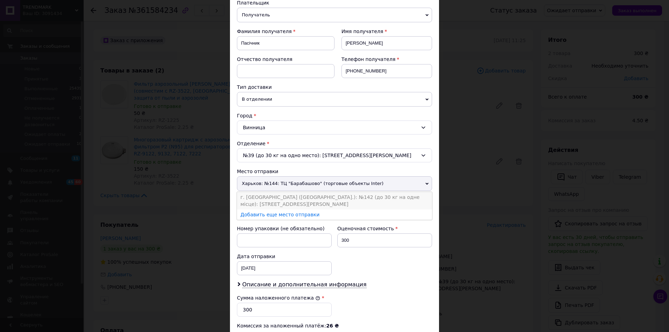
click at [281, 197] on li "г. [GEOGRAPHIC_DATA] ([GEOGRAPHIC_DATA].): №142 (до 30 кг на одне місце): [STRE…" at bounding box center [334, 200] width 195 height 17
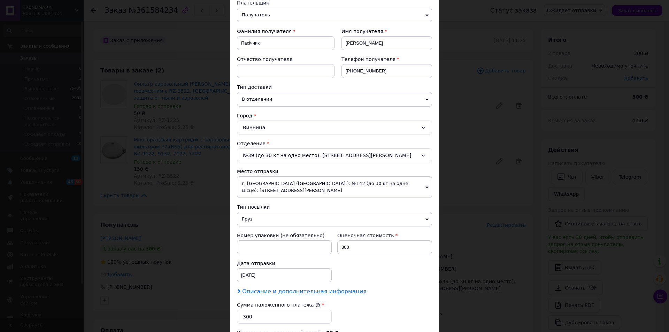
click at [296, 288] on span "Описание и дополнительная информация" at bounding box center [304, 291] width 124 height 7
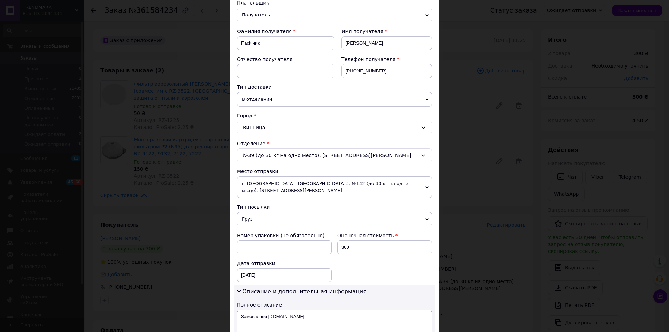
drag, startPoint x: 267, startPoint y: 310, endPoint x: 316, endPoint y: 313, distance: 48.8
click at [313, 313] on textarea "Замовлення [DOMAIN_NAME]" at bounding box center [334, 322] width 195 height 25
paste textarea "№361584234"
paste textarea "(кририджі + фільтра)"
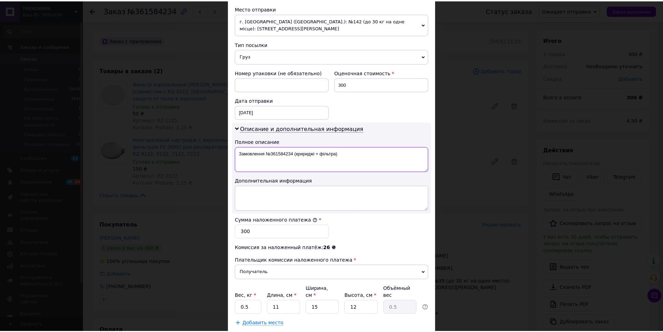
scroll to position [278, 0]
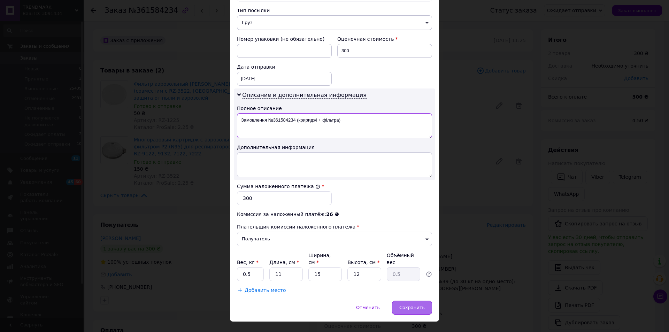
type textarea "Замовлення №361584234 (кририджі + фільтра)"
click at [399, 301] on div "Сохранить" at bounding box center [412, 308] width 40 height 14
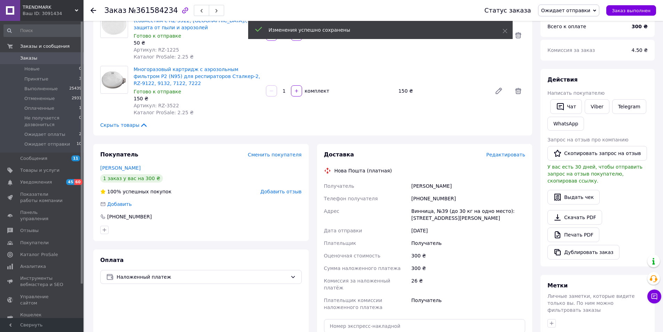
scroll to position [163, 0]
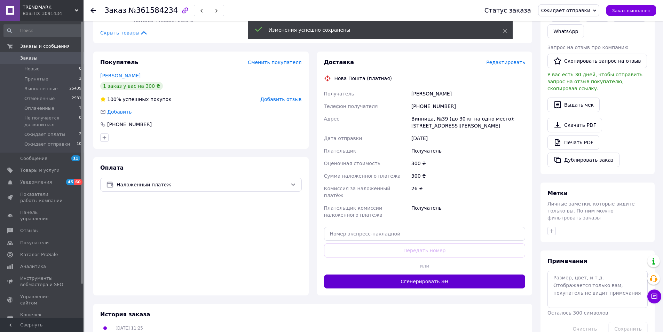
click at [433, 277] on button "Сгенерировать ЭН" at bounding box center [425, 281] width 202 height 14
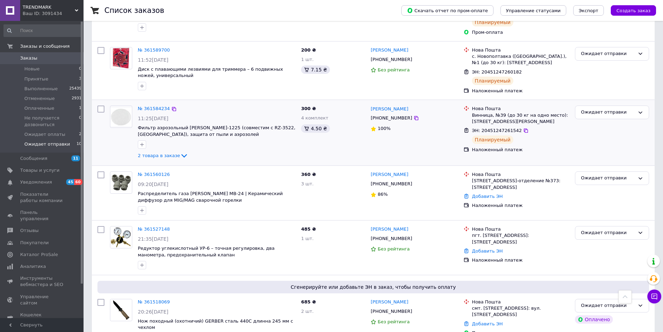
scroll to position [325, 0]
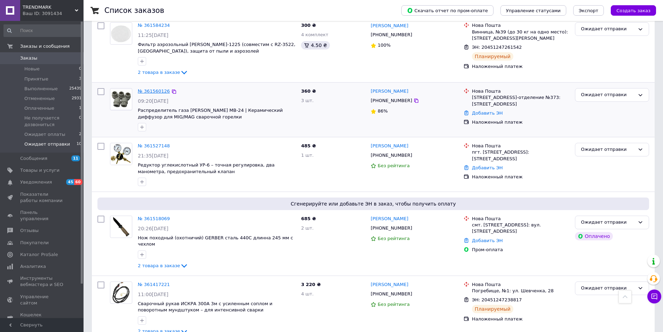
click at [150, 90] on link "№ 361560126" at bounding box center [154, 90] width 32 height 5
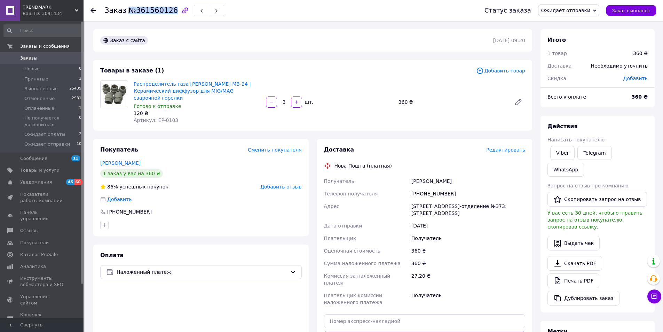
drag, startPoint x: 126, startPoint y: 10, endPoint x: 168, endPoint y: 12, distance: 41.8
click at [168, 12] on span "№361560126" at bounding box center [153, 10] width 49 height 8
drag, startPoint x: 132, startPoint y: 82, endPoint x: 224, endPoint y: 82, distance: 92.3
click at [224, 82] on div "Распределитель газа Abicor Binzel MB-24 | Керамический диффузор для MIG/MAG сва…" at bounding box center [197, 102] width 132 height 46
copy link "Распределитель газа [PERSON_NAME] MB-24"
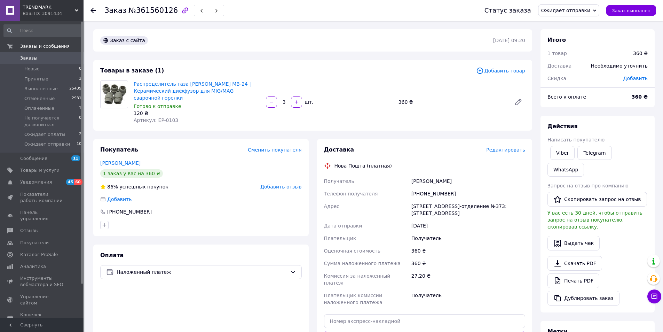
click at [501, 150] on span "Редактировать" at bounding box center [506, 150] width 39 height 6
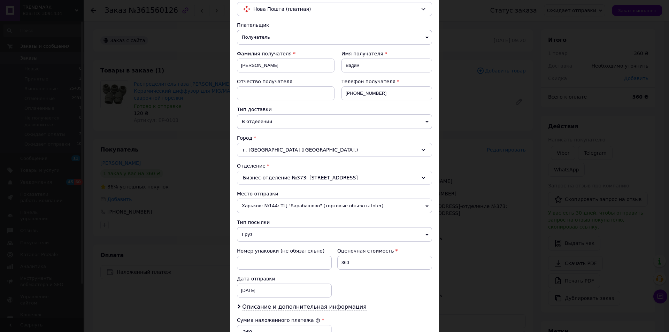
scroll to position [81, 0]
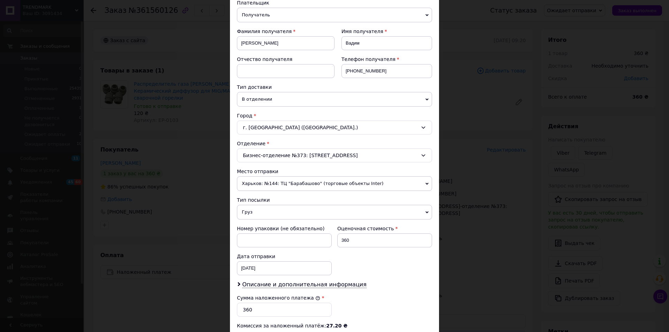
click at [281, 182] on span "Харьков: №144: ТЦ "Барабашово" (торговые объекты Inter)" at bounding box center [334, 183] width 195 height 15
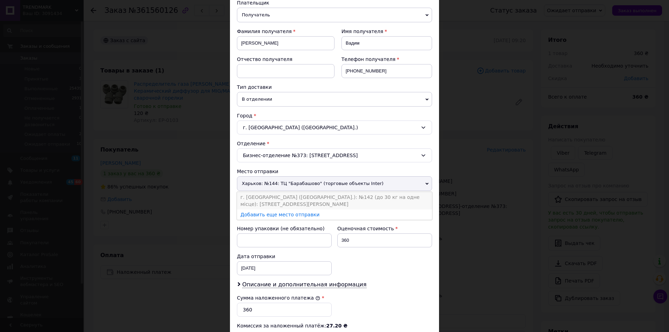
click at [278, 196] on li "г. [GEOGRAPHIC_DATA] ([GEOGRAPHIC_DATA].): №142 (до 30 кг на одне місце): [STRE…" at bounding box center [334, 200] width 195 height 17
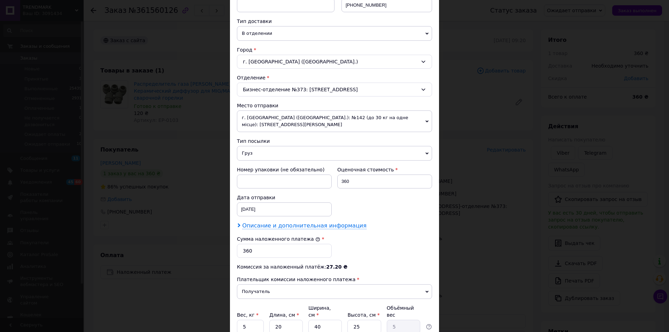
scroll to position [163, 0]
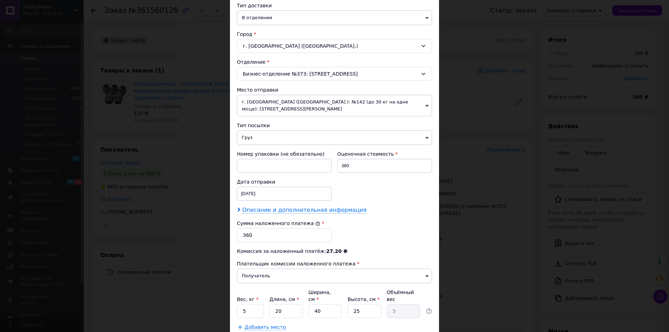
click at [297, 207] on span "Описание и дополнительная информация" at bounding box center [304, 210] width 124 height 7
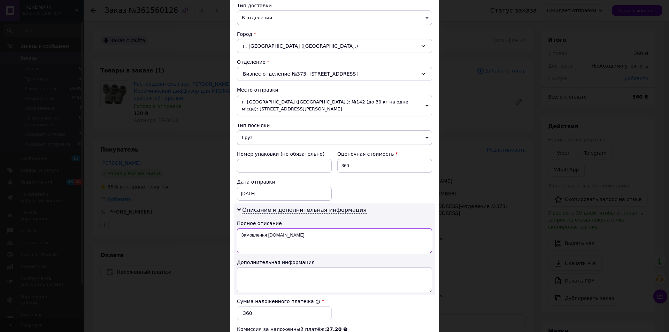
drag, startPoint x: 241, startPoint y: 230, endPoint x: 332, endPoint y: 239, distance: 91.7
click at [332, 239] on textarea "Замовлення [DOMAIN_NAME]" at bounding box center [334, 240] width 195 height 25
paste textarea "озподільник газу Abicor Binzel MB-24 3шт"
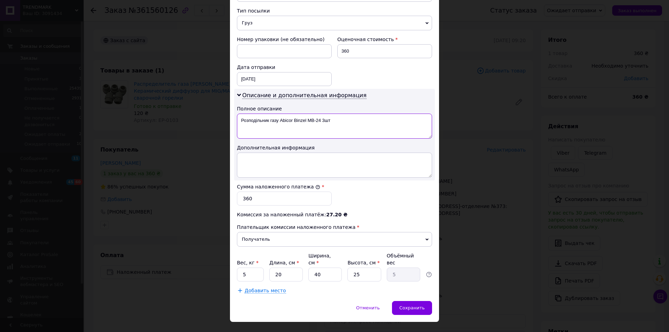
scroll to position [278, 0]
type textarea "Розподільник газу Abicor Binzel MB-24 3шт"
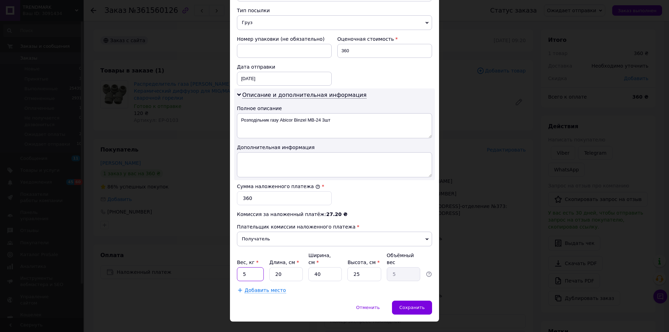
drag, startPoint x: 243, startPoint y: 259, endPoint x: 238, endPoint y: 260, distance: 4.5
click at [239, 267] on input "5" at bounding box center [250, 274] width 27 height 14
type input "0.2"
drag, startPoint x: 323, startPoint y: 260, endPoint x: 306, endPoint y: 260, distance: 17.4
click at [306, 260] on div "Вес, кг * 0.2 Длина, см * 20 Ширина, см * 40 Высота, см * 25 Объёмный вес 5" at bounding box center [334, 266] width 195 height 29
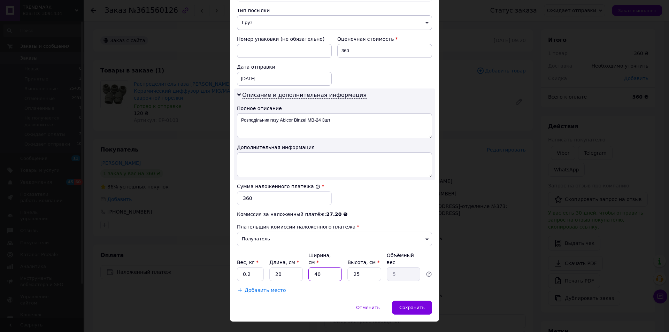
type input "2"
type input "0.25"
type input "20"
type input "2.5"
type input "20"
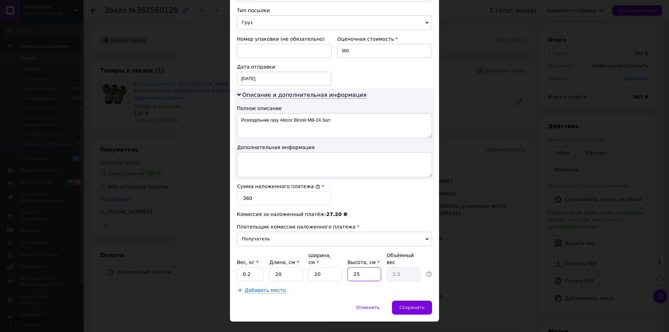
drag, startPoint x: 360, startPoint y: 263, endPoint x: 343, endPoint y: 263, distance: 17.1
click at [343, 263] on div "Вес, кг * 0.2 Длина, см * 20 Ширина, см * 20 Высота, см * 25 Объёмный вес 2.5" at bounding box center [334, 266] width 195 height 29
type input "3"
type input "0.3"
type input "30"
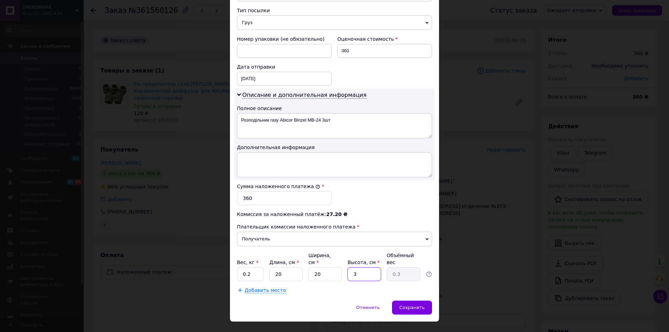
type input "3"
drag, startPoint x: 355, startPoint y: 264, endPoint x: 344, endPoint y: 264, distance: 10.5
click at [345, 264] on div "Вес, кг * 0.2 Длина, см * 20 Ширина, см * 20 Высота, см * 30 Объёмный вес 3" at bounding box center [334, 266] width 195 height 29
type input "3"
type input "0.3"
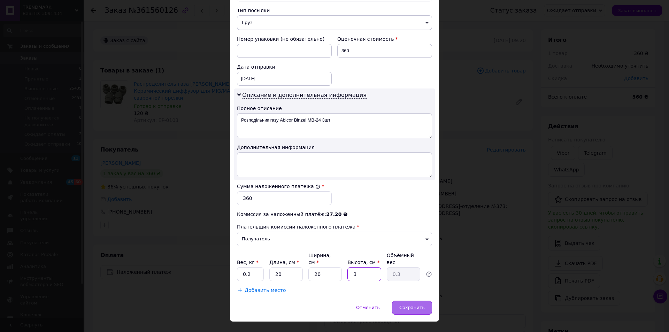
type input "3"
click at [406, 305] on span "Сохранить" at bounding box center [411, 307] width 25 height 5
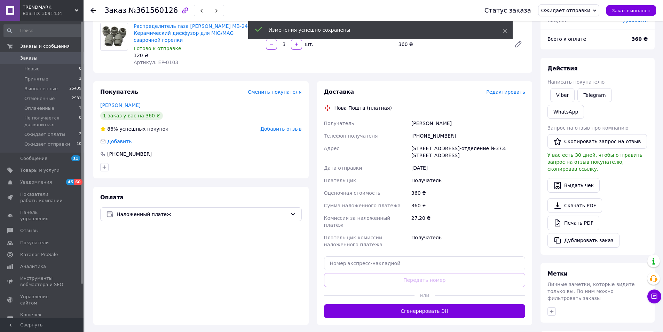
scroll to position [81, 0]
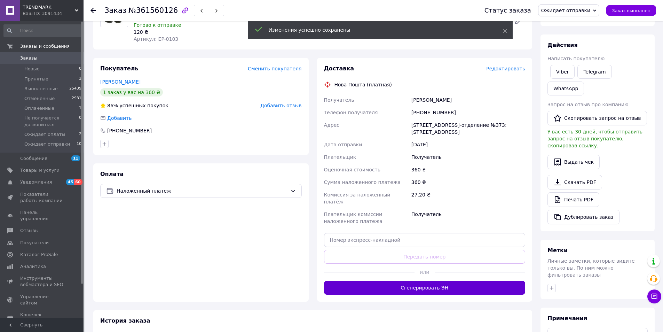
click at [420, 282] on button "Сгенерировать ЭН" at bounding box center [425, 288] width 202 height 14
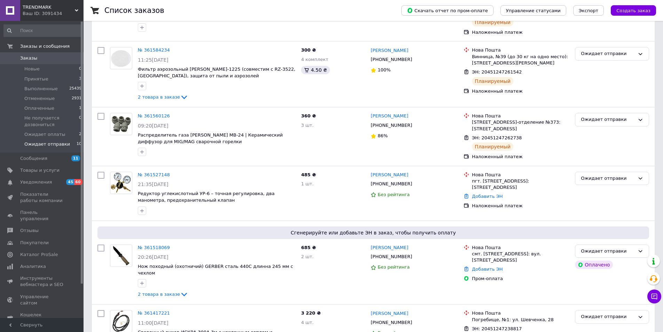
scroll to position [324, 0]
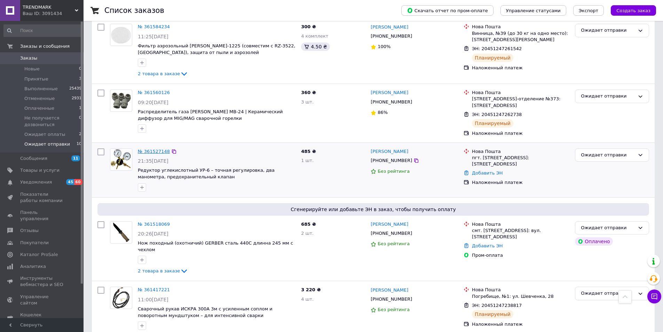
click at [153, 153] on link "№ 361527148" at bounding box center [154, 151] width 32 height 5
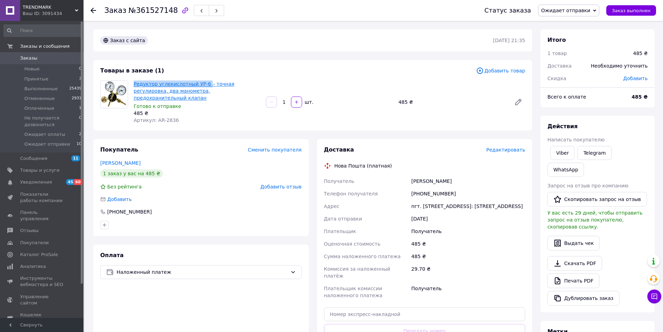
drag, startPoint x: 133, startPoint y: 84, endPoint x: 201, endPoint y: 84, distance: 68.3
click at [201, 84] on div "Редуктор углекислотный УР-6 – точная регулировка, два манометра, предохранитель…" at bounding box center [197, 102] width 132 height 46
copy link "Редуктор углекислотный УР-6"
click at [507, 147] on span "Редактировать" at bounding box center [506, 150] width 39 height 6
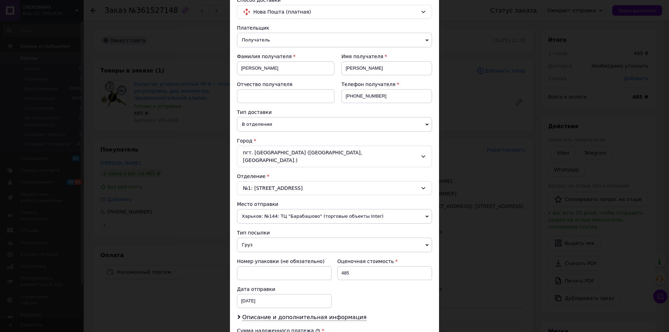
scroll to position [81, 0]
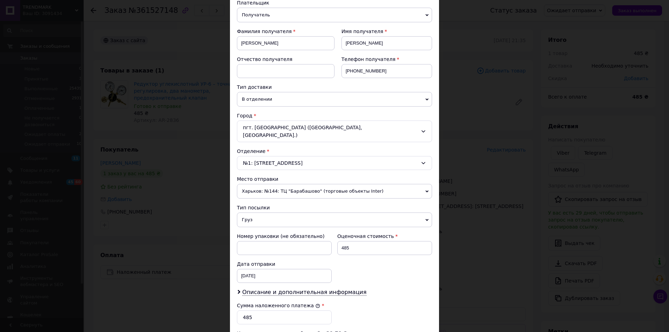
click at [279, 187] on span "Харьков: №144: ТЦ "Барабашово" (торговые объекты Inter)" at bounding box center [334, 191] width 195 height 15
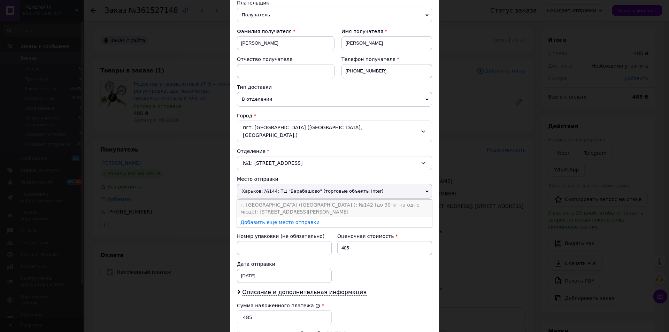
click at [273, 200] on li "г. [GEOGRAPHIC_DATA] ([GEOGRAPHIC_DATA].): №142 (до 30 кг на одне місце): [STRE…" at bounding box center [334, 208] width 195 height 17
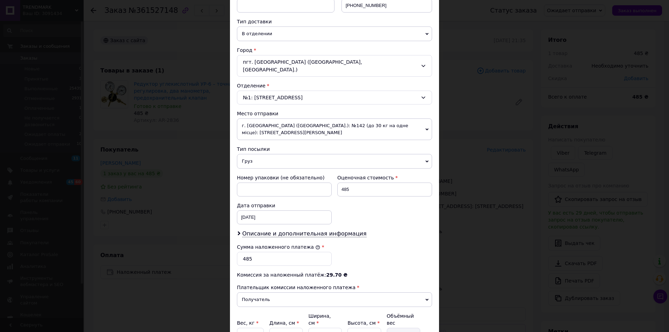
scroll to position [163, 0]
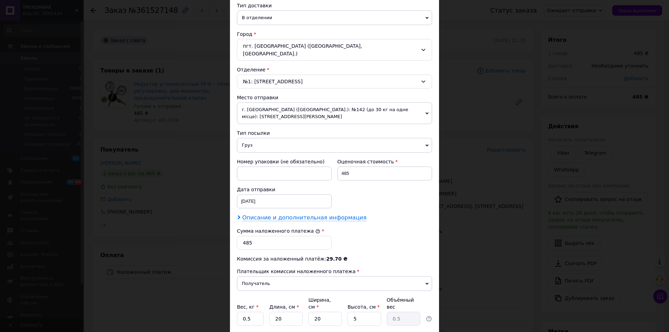
click at [294, 214] on span "Описание и дополнительная информация" at bounding box center [304, 217] width 124 height 7
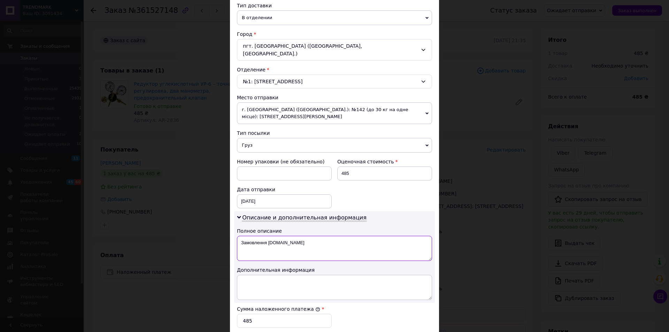
drag, startPoint x: 240, startPoint y: 229, endPoint x: 305, endPoint y: 230, distance: 65.5
click at [305, 236] on textarea "Замовлення [DOMAIN_NAME]" at bounding box center [334, 248] width 195 height 25
paste textarea "углекислотний редуктор УР-6"
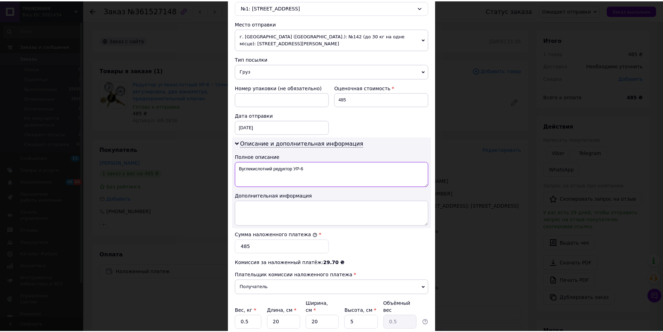
scroll to position [278, 0]
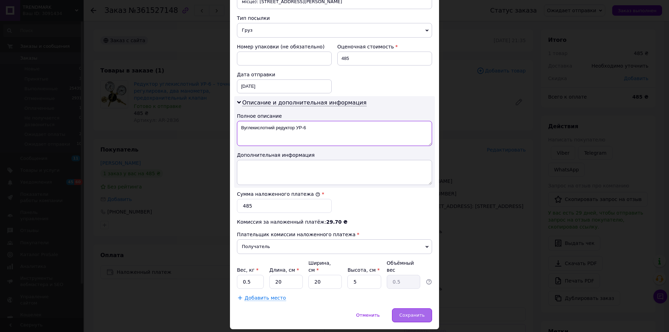
type textarea "Вуглекислотний редуктор УР-6"
click at [410, 312] on span "Сохранить" at bounding box center [411, 314] width 25 height 5
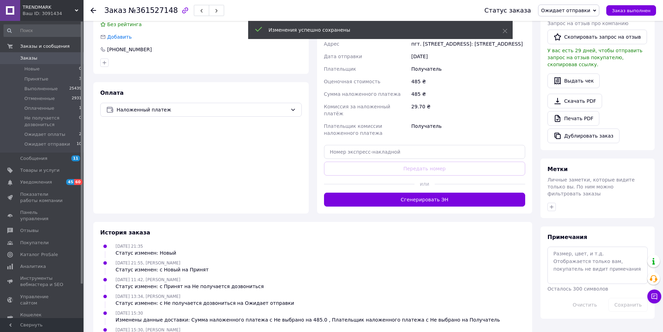
scroll to position [163, 0]
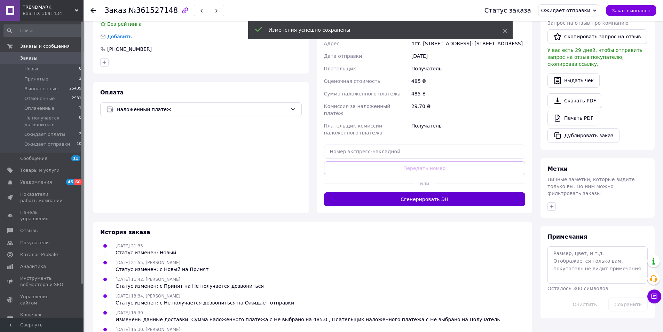
click at [406, 192] on button "Сгенерировать ЭН" at bounding box center [425, 199] width 202 height 14
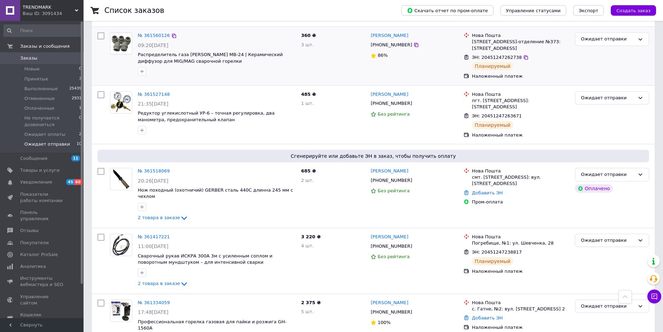
scroll to position [406, 0]
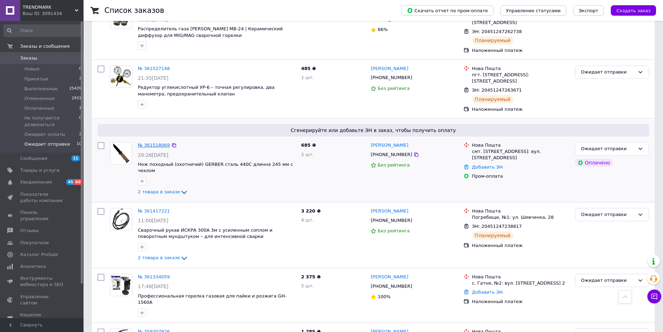
click at [156, 145] on link "№ 361518069" at bounding box center [154, 144] width 32 height 5
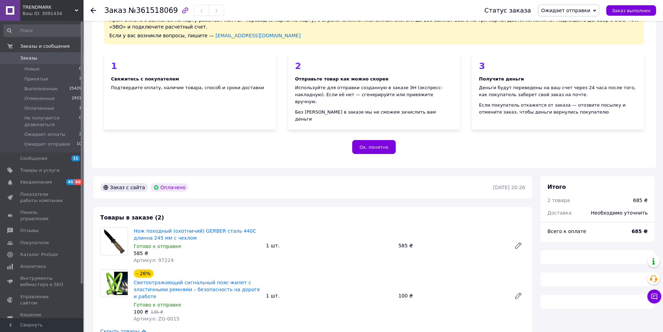
scroll to position [81, 0]
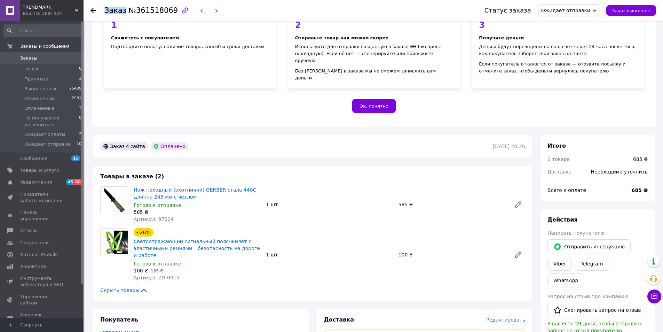
drag, startPoint x: 125, startPoint y: 9, endPoint x: 169, endPoint y: 12, distance: 43.3
click at [169, 12] on div "Заказ №361518069" at bounding box center [164, 11] width 120 height 12
click at [178, 13] on div at bounding box center [185, 10] width 15 height 15
drag, startPoint x: 126, startPoint y: 11, endPoint x: 167, endPoint y: 11, distance: 41.4
click at [167, 11] on span "№361518069" at bounding box center [153, 10] width 49 height 8
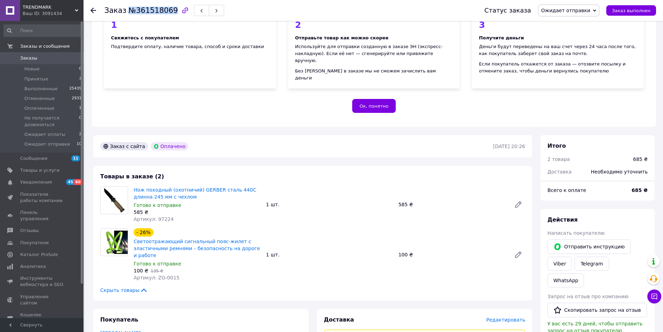
copy span "№361518069"
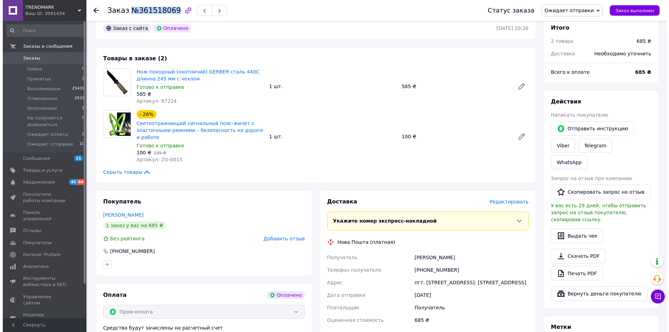
scroll to position [244, 0]
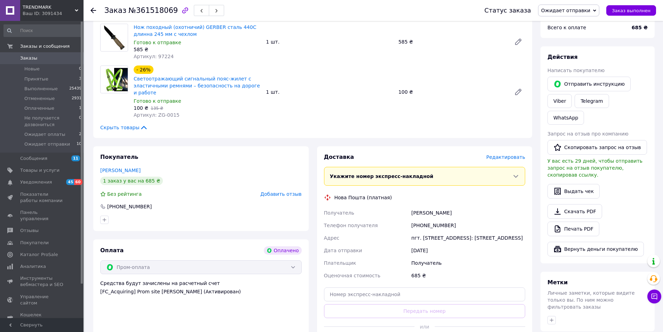
click at [507, 154] on span "Редактировать" at bounding box center [506, 157] width 39 height 6
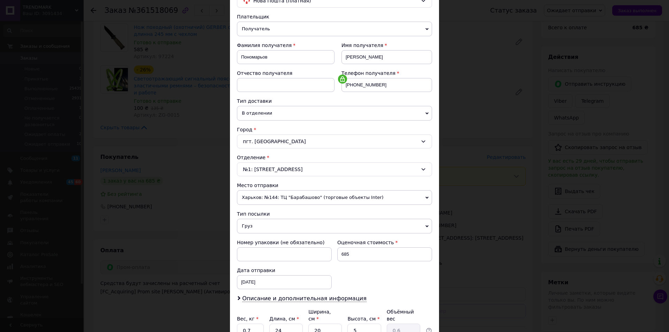
scroll to position [81, 0]
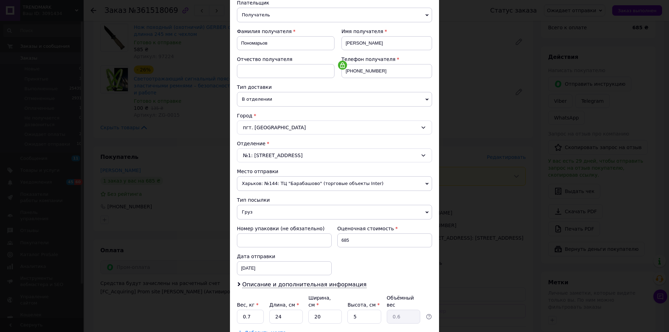
click at [280, 186] on span "Харьков: №144: ТЦ "Барабашово" (торговые объекты Inter)" at bounding box center [334, 183] width 195 height 15
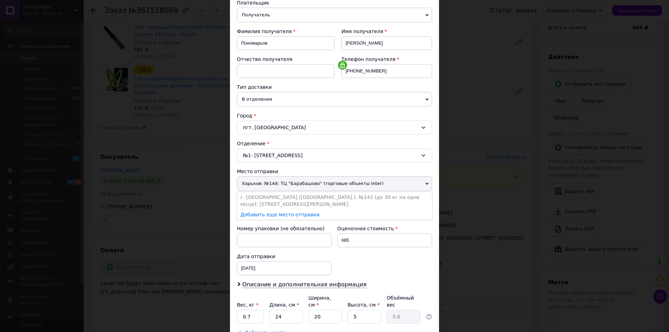
click at [273, 196] on li "г. [GEOGRAPHIC_DATA] ([GEOGRAPHIC_DATA].): №142 (до 30 кг на одне місце): [STRE…" at bounding box center [334, 200] width 195 height 17
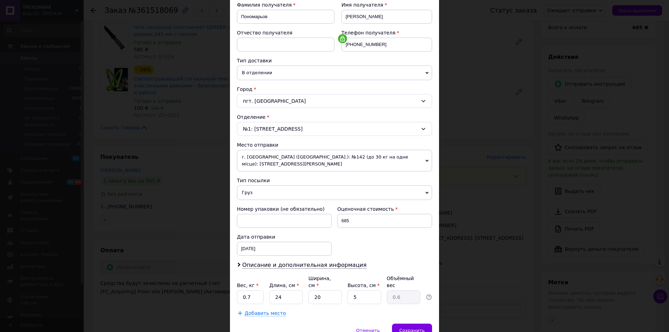
scroll to position [131, 0]
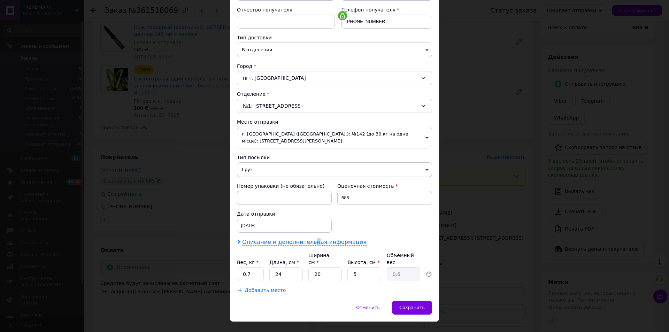
drag, startPoint x: 307, startPoint y: 233, endPoint x: 293, endPoint y: 233, distance: 13.9
click at [306, 239] on span "Описание и дополнительная информация" at bounding box center [304, 242] width 124 height 7
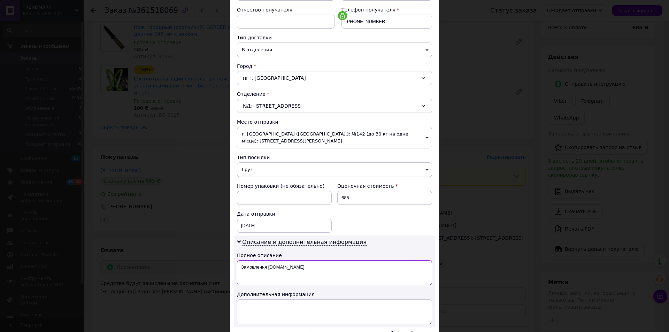
drag, startPoint x: 267, startPoint y: 258, endPoint x: 307, endPoint y: 262, distance: 39.8
click at [305, 262] on textarea "Замовлення [DOMAIN_NAME]" at bounding box center [334, 272] width 195 height 25
paste textarea "№361518069"
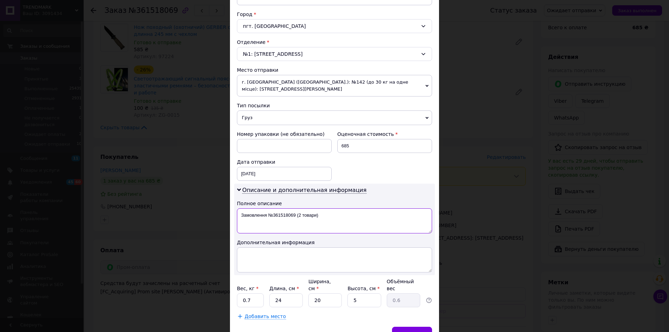
scroll to position [209, 0]
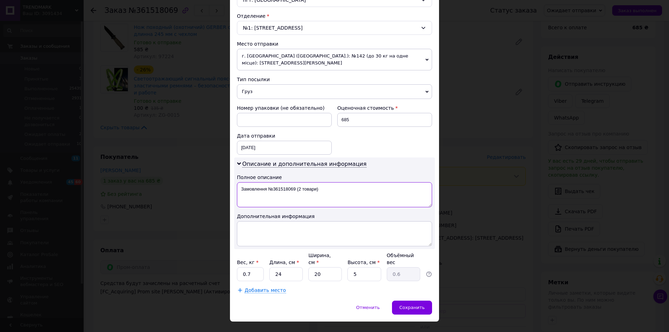
type textarea "Замовлення №361518069 (2 товари)"
drag, startPoint x: 281, startPoint y: 262, endPoint x: 271, endPoint y: 263, distance: 10.5
click at [271, 267] on input "24" at bounding box center [285, 274] width 33 height 14
type input "2"
type input "0.1"
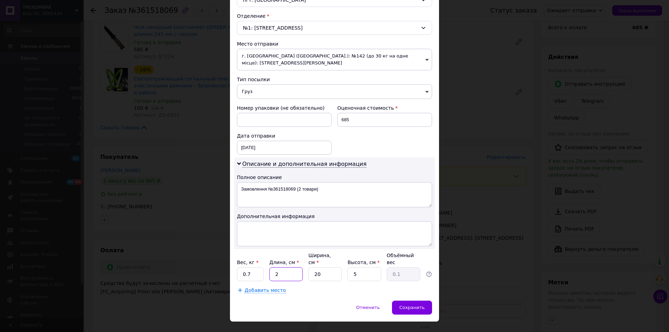
type input "20"
type input "0.5"
type input "20"
drag, startPoint x: 322, startPoint y: 261, endPoint x: 312, endPoint y: 261, distance: 9.4
click at [312, 267] on input "20" at bounding box center [324, 274] width 33 height 14
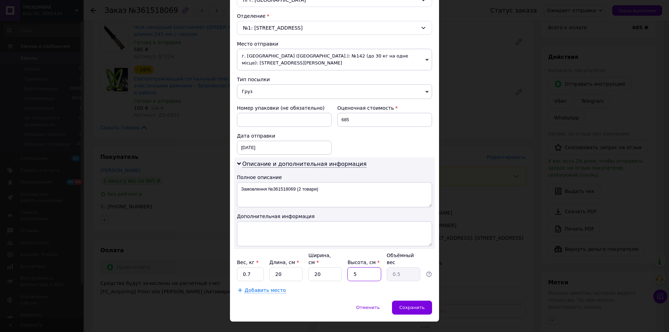
drag, startPoint x: 357, startPoint y: 262, endPoint x: 347, endPoint y: 262, distance: 9.8
click at [347, 267] on input "5" at bounding box center [363, 274] width 33 height 14
type input "8"
type input "0.8"
type input "8"
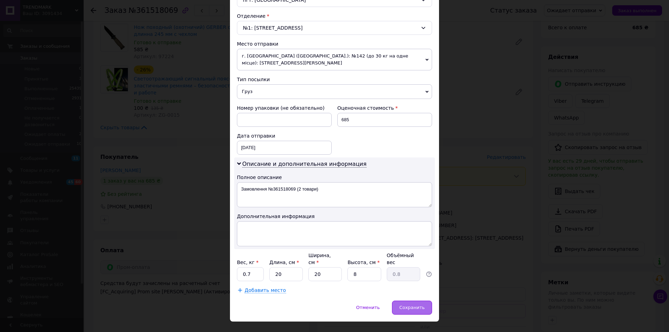
click at [405, 305] on span "Сохранить" at bounding box center [411, 307] width 25 height 5
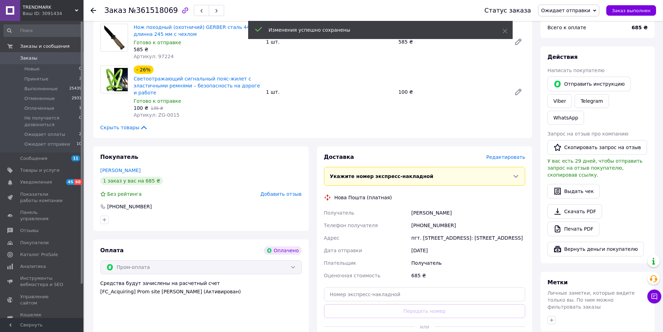
scroll to position [325, 0]
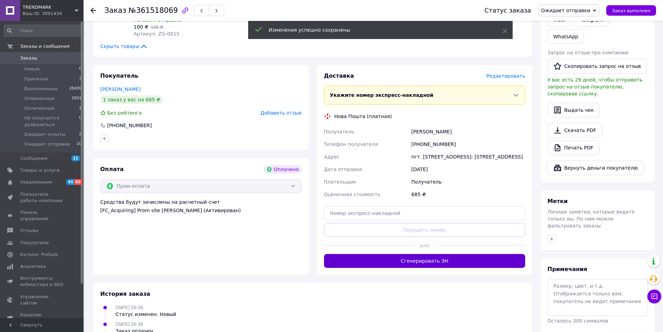
click at [415, 258] on button "Сгенерировать ЭН" at bounding box center [425, 261] width 202 height 14
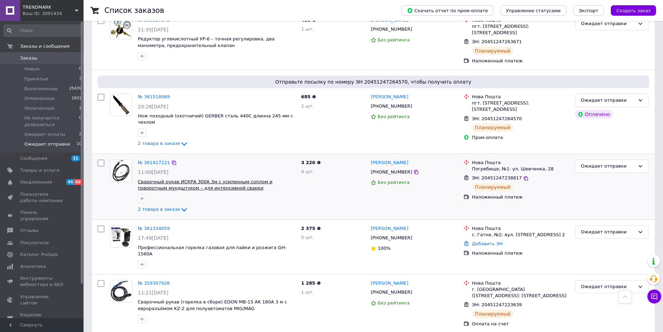
scroll to position [457, 0]
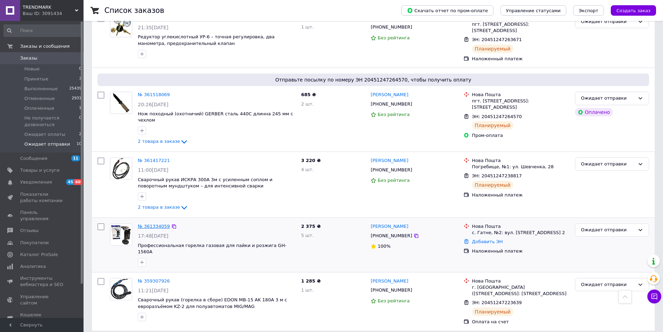
click at [149, 224] on link "№ 361334059" at bounding box center [154, 226] width 32 height 5
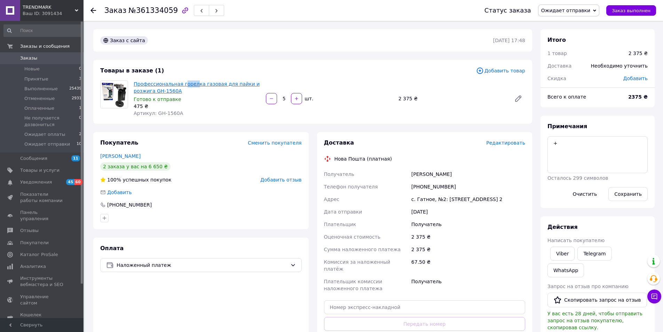
drag, startPoint x: 180, startPoint y: 77, endPoint x: 192, endPoint y: 85, distance: 14.1
click at [192, 85] on div "Товары в заказе (1) Добавить товар Профессиональная горелка газовая для пайки и…" at bounding box center [312, 92] width 439 height 64
click at [185, 73] on div "Товары в заказе (1)" at bounding box center [288, 71] width 376 height 8
drag, startPoint x: 177, startPoint y: 79, endPoint x: 182, endPoint y: 92, distance: 13.0
click at [182, 92] on div "Профессиональная горелка газовая для пайки и розжига GH-1560A Готово к отправке…" at bounding box center [197, 98] width 132 height 39
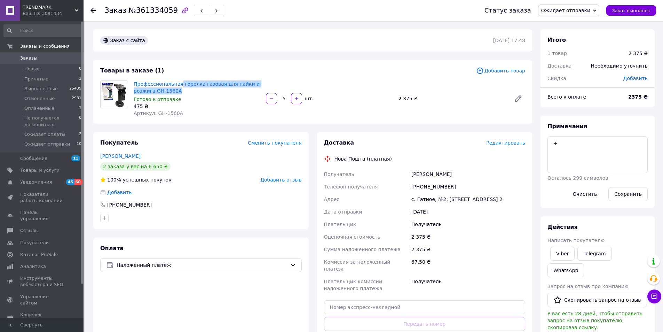
copy link "горелка газовая для пайки и розжига GH-1560A"
click at [505, 142] on span "Редактировать" at bounding box center [506, 143] width 39 height 6
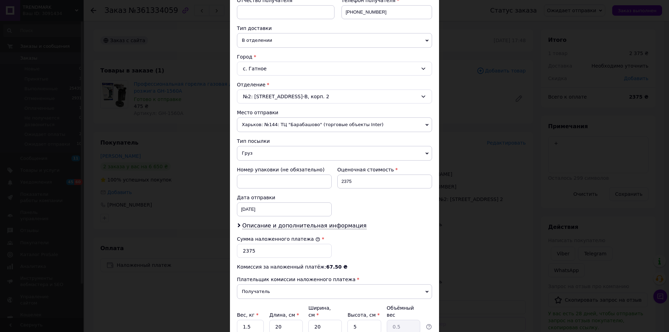
scroll to position [163, 0]
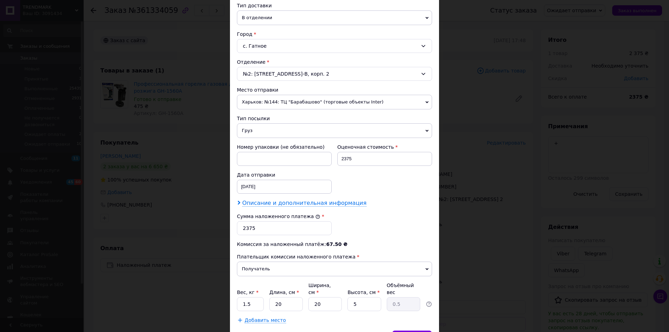
click at [304, 204] on span "Описание и дополнительная информация" at bounding box center [304, 203] width 124 height 7
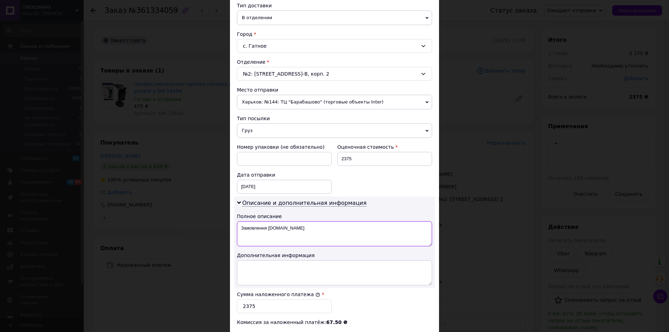
drag, startPoint x: 242, startPoint y: 227, endPoint x: 315, endPoint y: 228, distance: 72.8
click at [311, 228] on textarea "Замовлення [DOMAIN_NAME]" at bounding box center [334, 233] width 195 height 25
paste textarea "альник газовий GH-1560A"
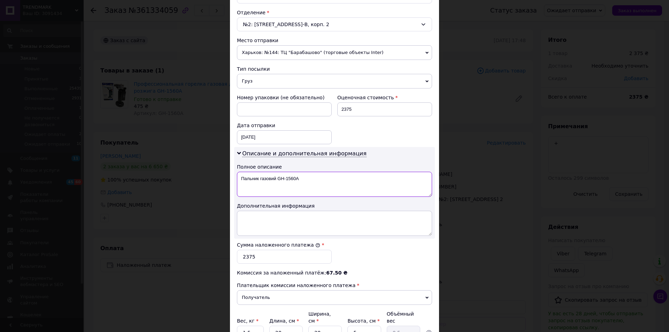
scroll to position [196, 0]
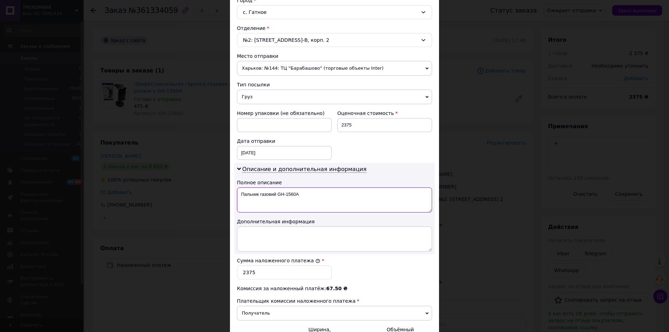
type textarea "Пальник газовий GH-1560A"
click at [275, 72] on span "Харьков: №144: ТЦ "Барабашово" (торговые объекты Inter)" at bounding box center [334, 68] width 195 height 15
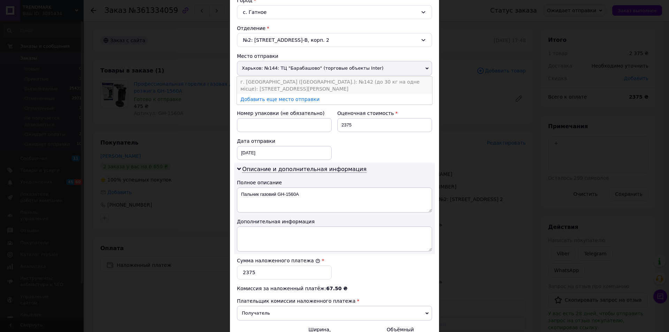
click at [270, 80] on li "г. [GEOGRAPHIC_DATA] ([GEOGRAPHIC_DATA].): №142 (до 30 кг на одне місце): [STRE…" at bounding box center [334, 85] width 195 height 17
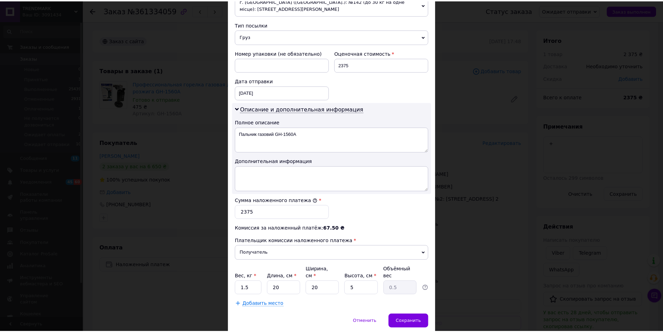
scroll to position [278, 0]
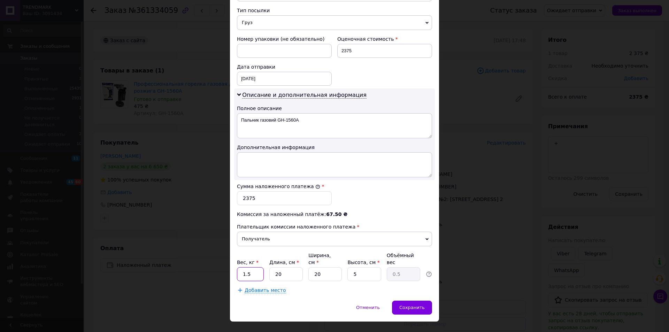
drag, startPoint x: 251, startPoint y: 262, endPoint x: 236, endPoint y: 261, distance: 15.3
click at [237, 267] on input "1.5" at bounding box center [250, 274] width 27 height 14
type input "1"
drag, startPoint x: 353, startPoint y: 262, endPoint x: 346, endPoint y: 262, distance: 7.0
click at [346, 262] on div "Вес, кг * 1 Длина, см * 20 Ширина, см * 20 Высота, см * 5 Объёмный вес 0.5" at bounding box center [334, 266] width 195 height 29
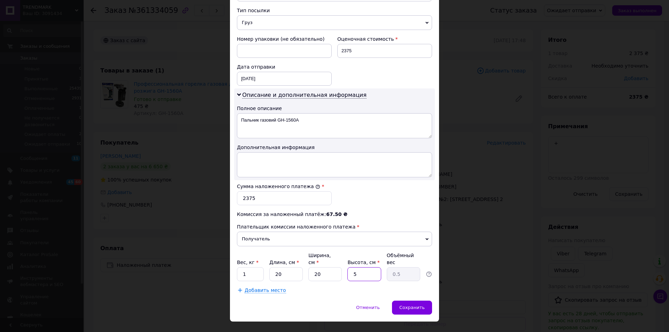
type input "2"
type input "0.2"
type input "20"
type input "2"
type input "20"
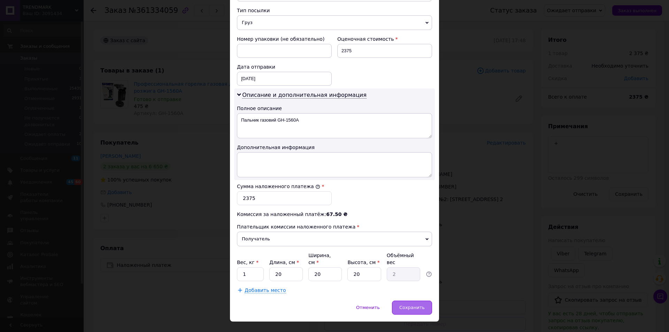
click at [413, 305] on span "Сохранить" at bounding box center [411, 307] width 25 height 5
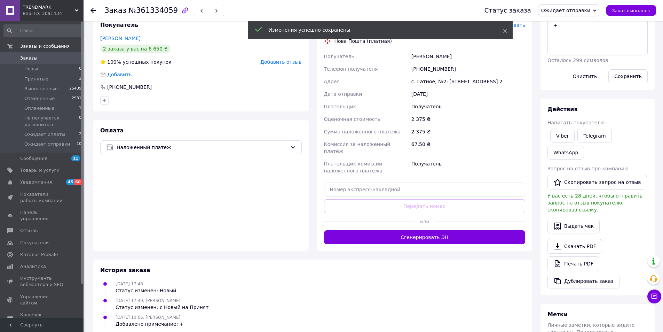
scroll to position [163, 0]
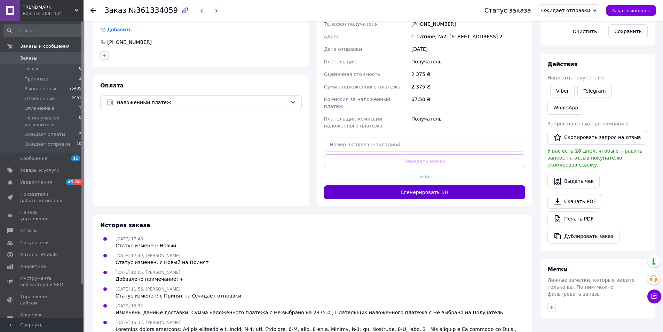
click at [435, 187] on button "Сгенерировать ЭН" at bounding box center [425, 192] width 202 height 14
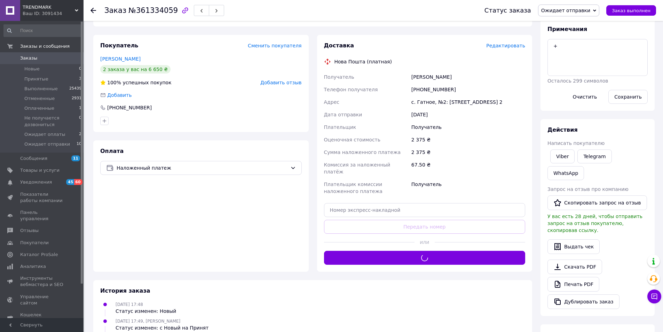
scroll to position [81, 0]
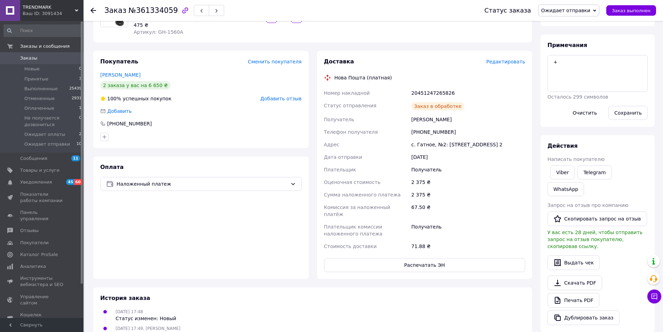
click at [123, 75] on link "[PERSON_NAME]" at bounding box center [120, 75] width 40 height 6
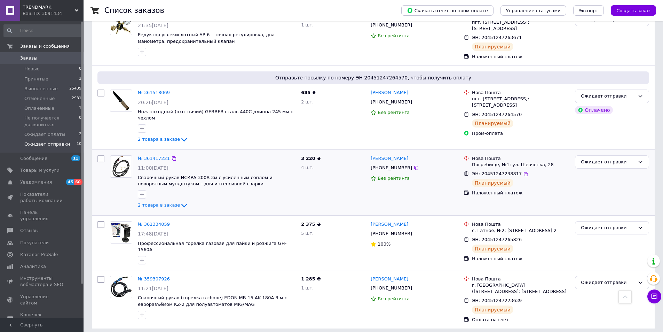
scroll to position [461, 0]
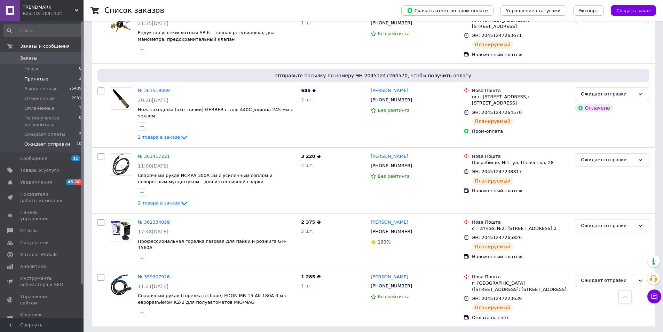
click at [36, 81] on span "Принятые" at bounding box center [36, 79] width 24 height 6
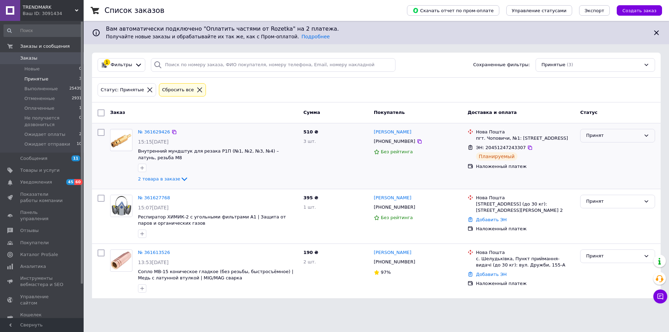
click at [625, 139] on div "Принят" at bounding box center [613, 135] width 55 height 7
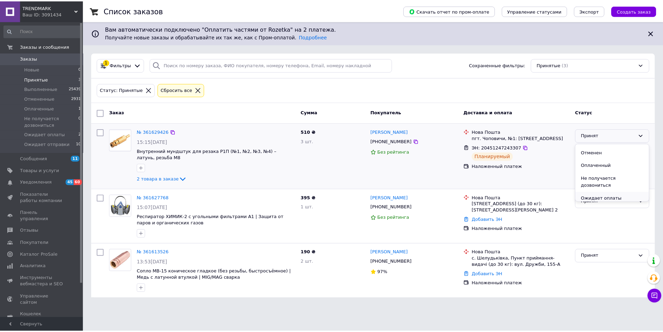
scroll to position [18, 0]
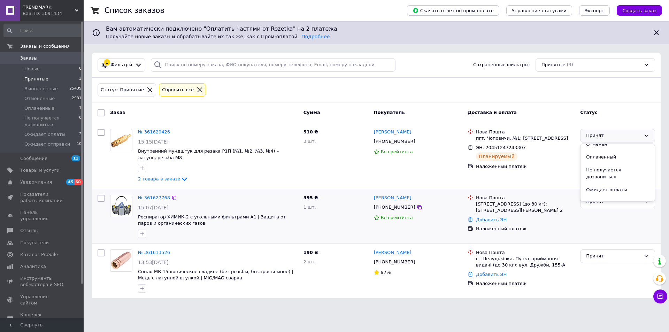
click at [600, 196] on li "Ожидает отправки" at bounding box center [617, 202] width 74 height 13
click at [36, 169] on span "Товары и услуги" at bounding box center [39, 170] width 39 height 6
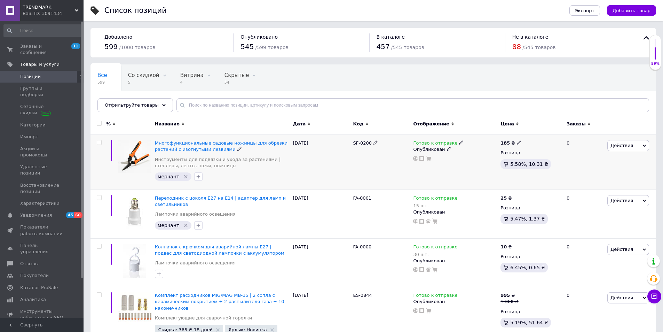
click at [374, 144] on icon at bounding box center [376, 142] width 4 height 4
drag, startPoint x: 371, startPoint y: 144, endPoint x: 351, endPoint y: 144, distance: 19.9
click at [351, 144] on input "SF-0200" at bounding box center [379, 143] width 56 height 10
click at [45, 85] on span "Группы и подборки" at bounding box center [42, 91] width 44 height 13
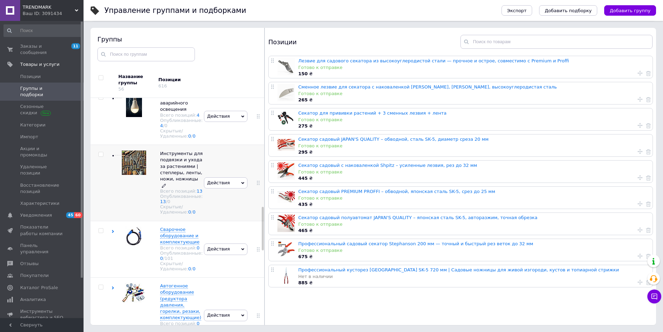
scroll to position [569, 0]
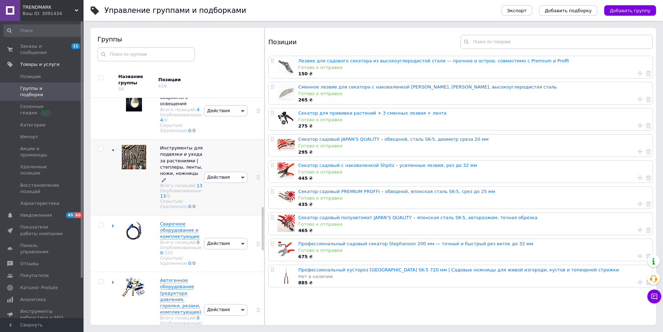
click at [174, 176] on span "Инструменты для подвязки и ухода за растениями | степлеры, ленты, ножи, ножницы" at bounding box center [181, 160] width 42 height 31
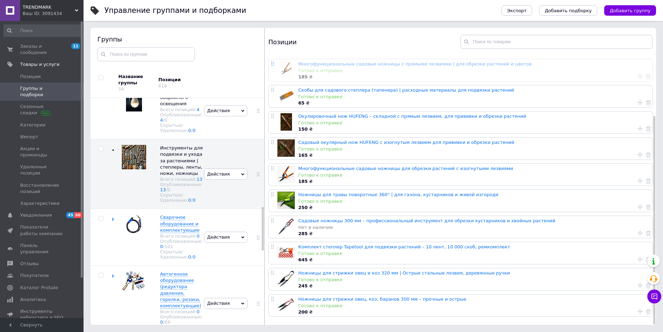
scroll to position [0, 0]
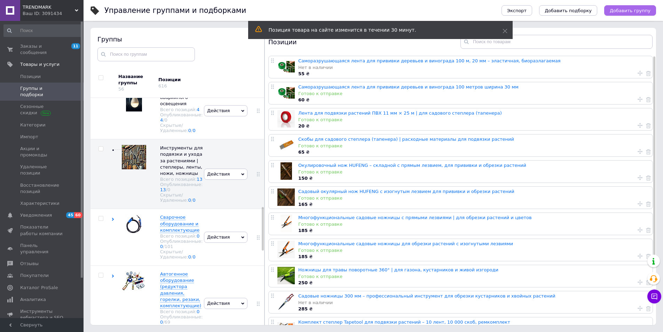
click at [627, 15] on button "Добавить группу" at bounding box center [631, 10] width 52 height 10
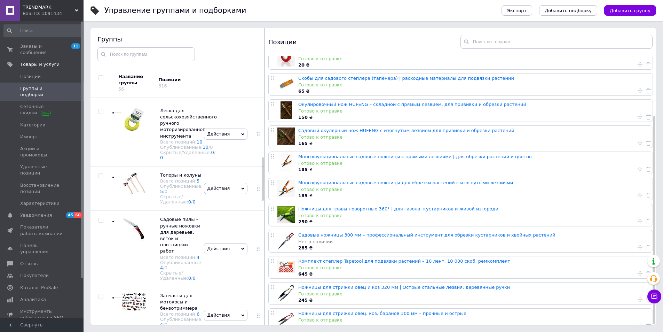
scroll to position [77, 0]
